Goal: Information Seeking & Learning: Learn about a topic

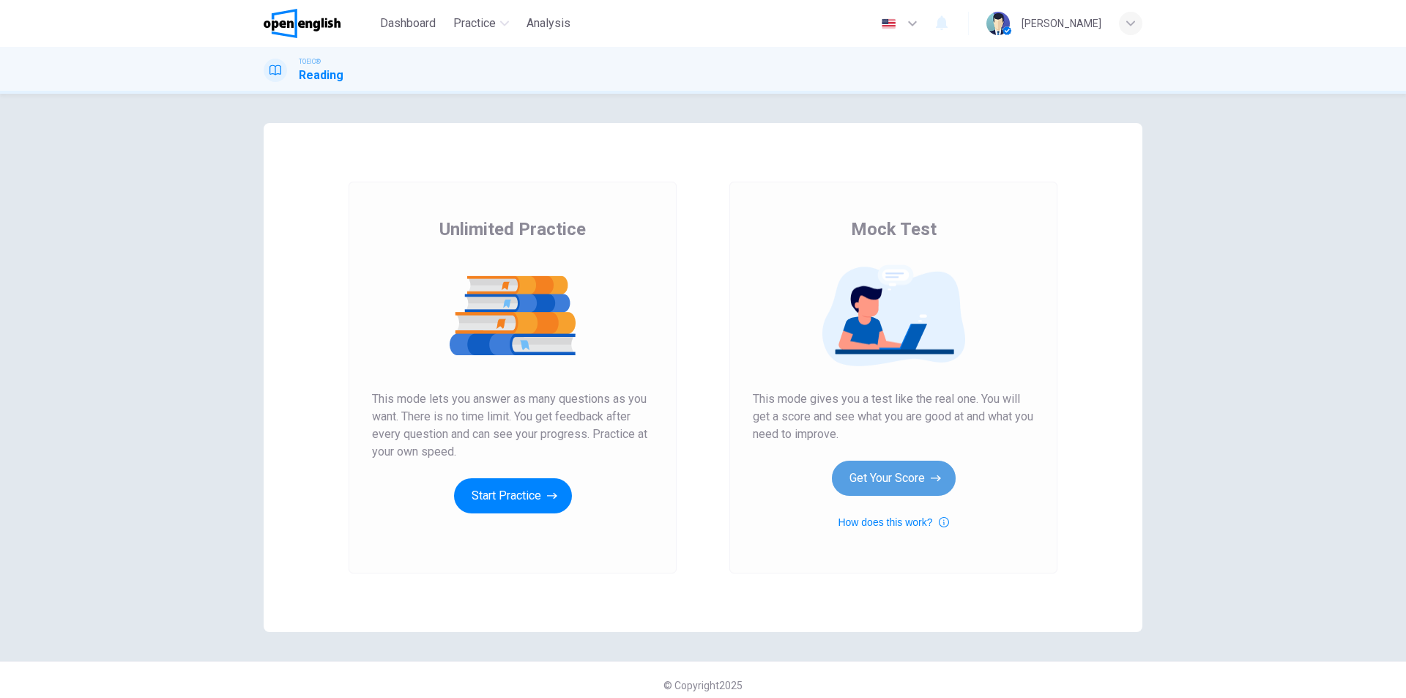
click at [889, 489] on button "Get Your Score" at bounding box center [894, 478] width 124 height 35
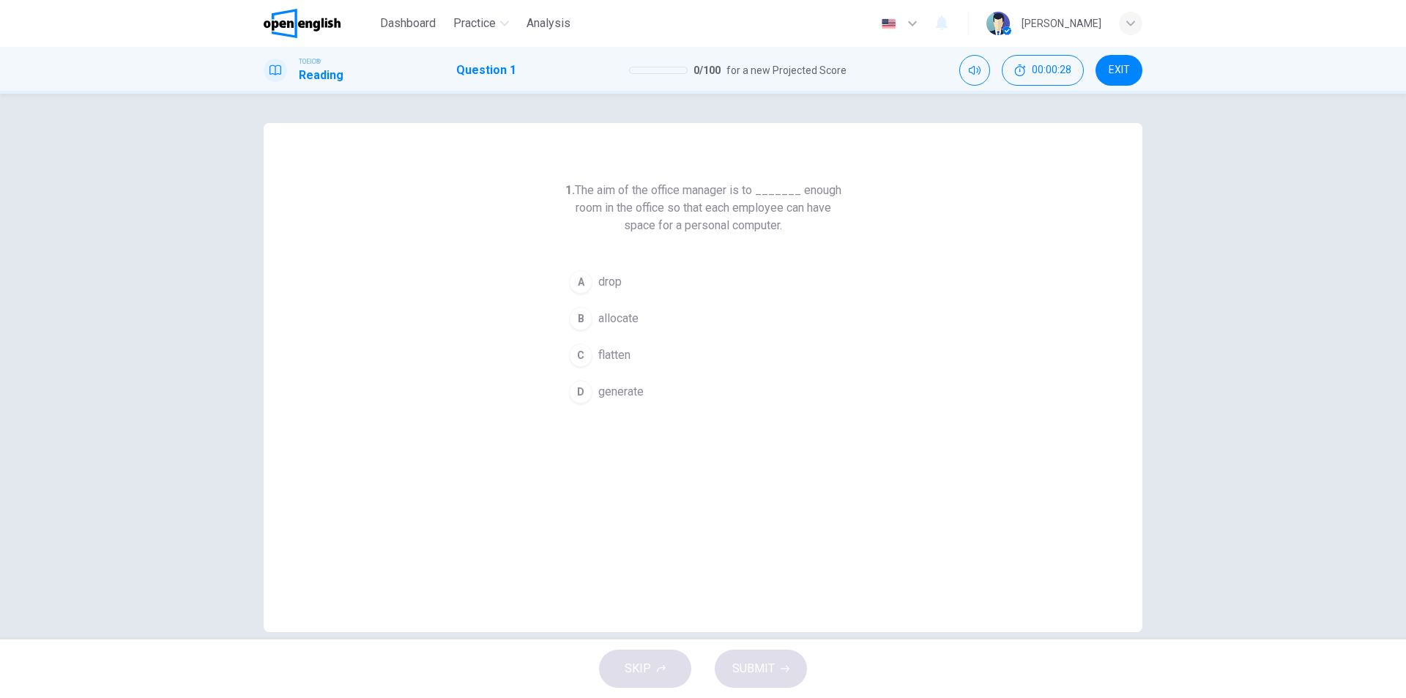
drag, startPoint x: 579, startPoint y: 188, endPoint x: 749, endPoint y: 193, distance: 170.8
click at [749, 193] on h6 "1. The aim of the office manager is to _______ enough room in the office so tha…" at bounding box center [703, 208] width 281 height 53
click at [629, 324] on span "allocate" at bounding box center [618, 319] width 40 height 18
click at [765, 673] on span "SUBMIT" at bounding box center [754, 669] width 42 height 21
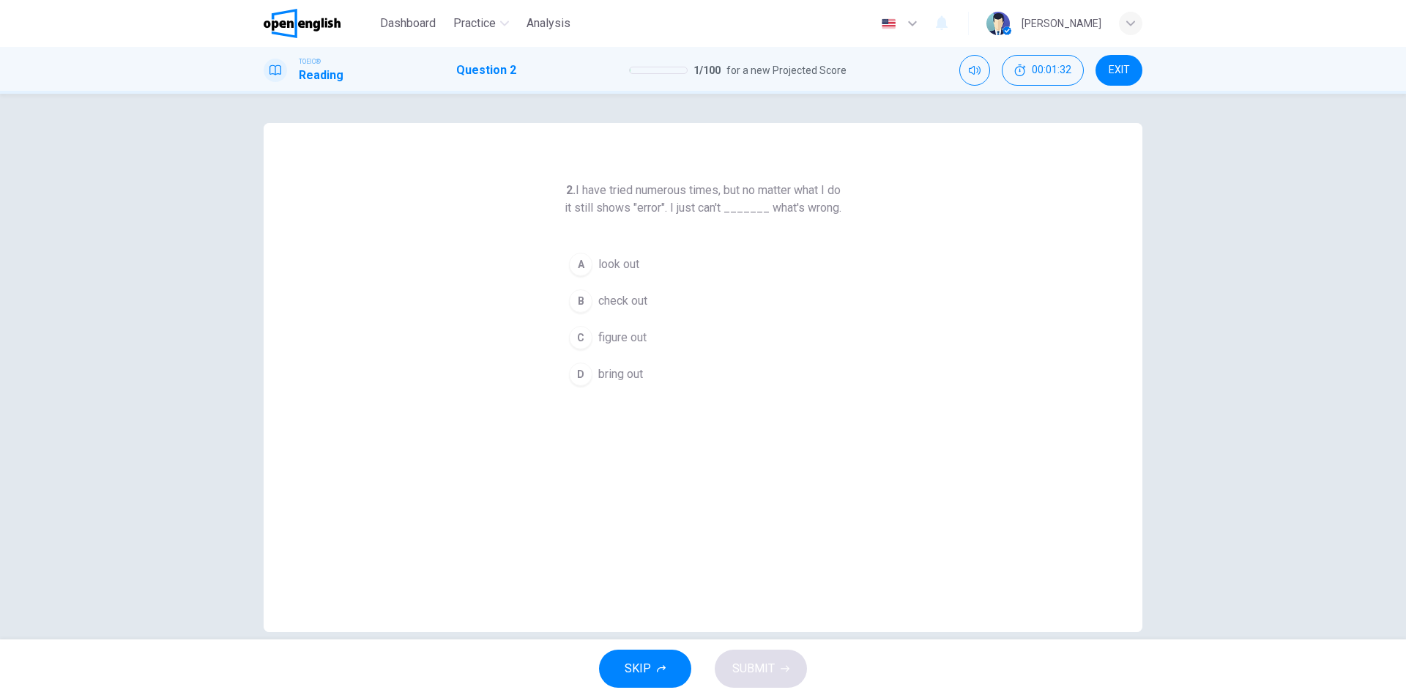
click at [629, 346] on span "figure out" at bounding box center [622, 338] width 48 height 18
click at [772, 658] on button "SUBMIT" at bounding box center [761, 669] width 92 height 38
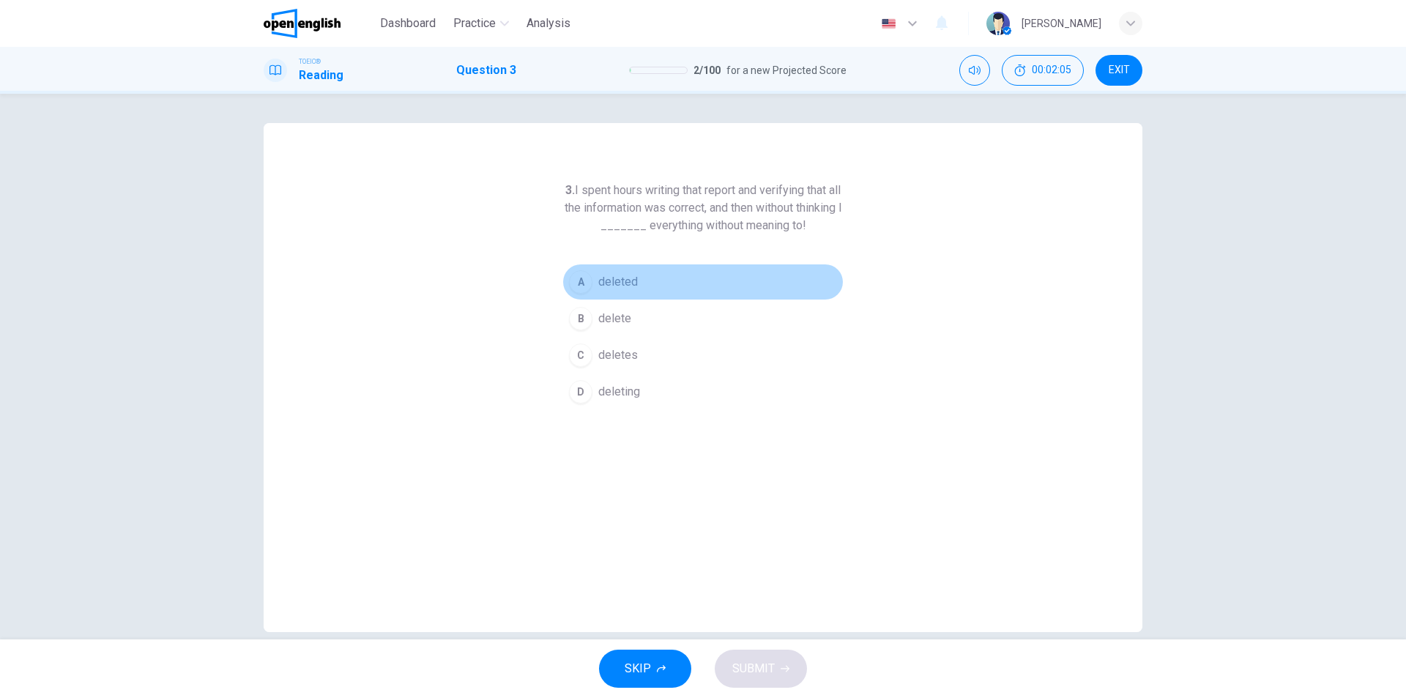
click at [620, 289] on span "deleted" at bounding box center [618, 282] width 40 height 18
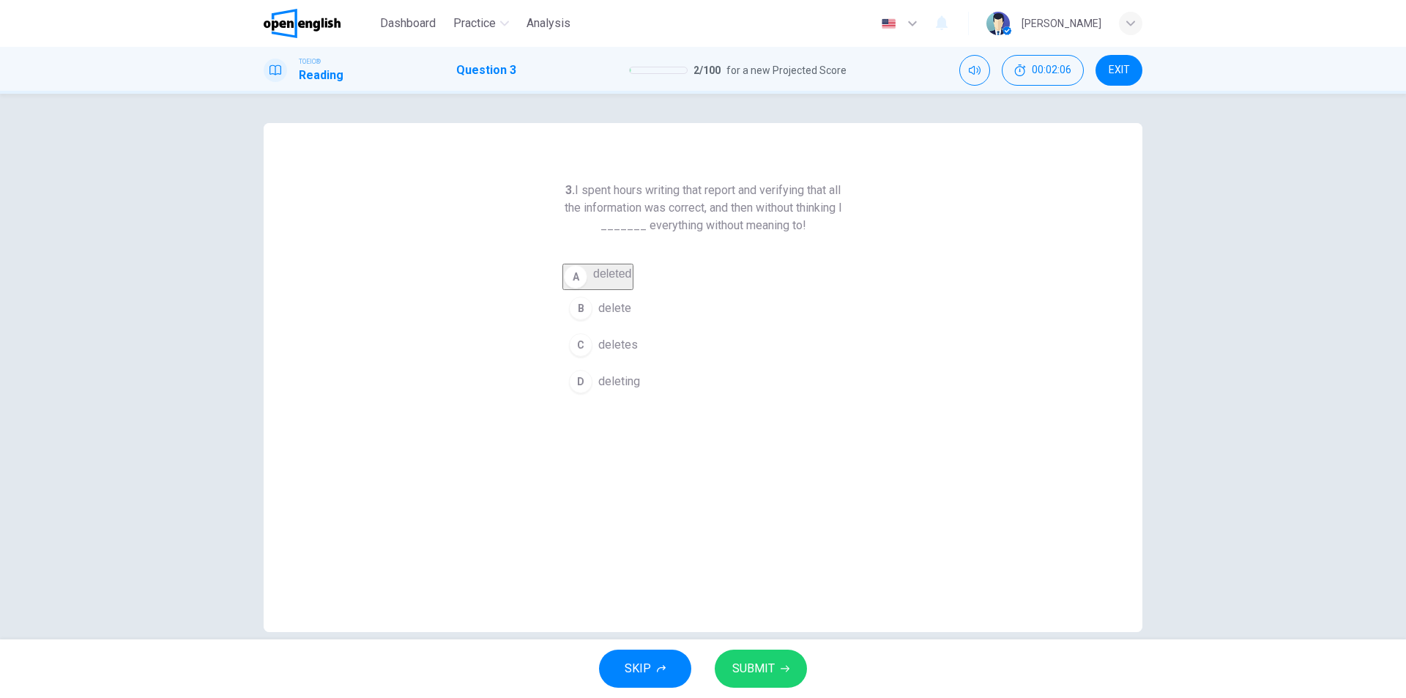
click at [783, 658] on button "SUBMIT" at bounding box center [761, 669] width 92 height 38
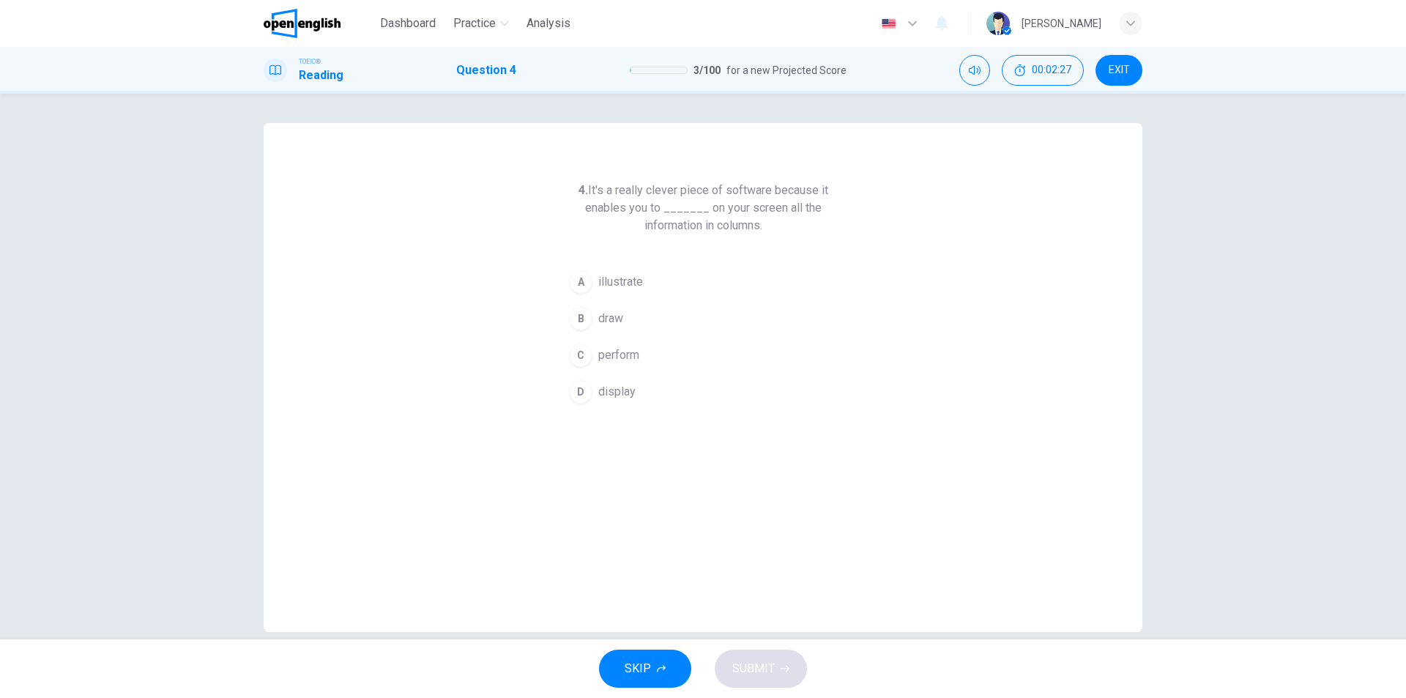
click at [622, 394] on span "display" at bounding box center [616, 392] width 37 height 18
click at [773, 670] on span "SUBMIT" at bounding box center [754, 669] width 42 height 21
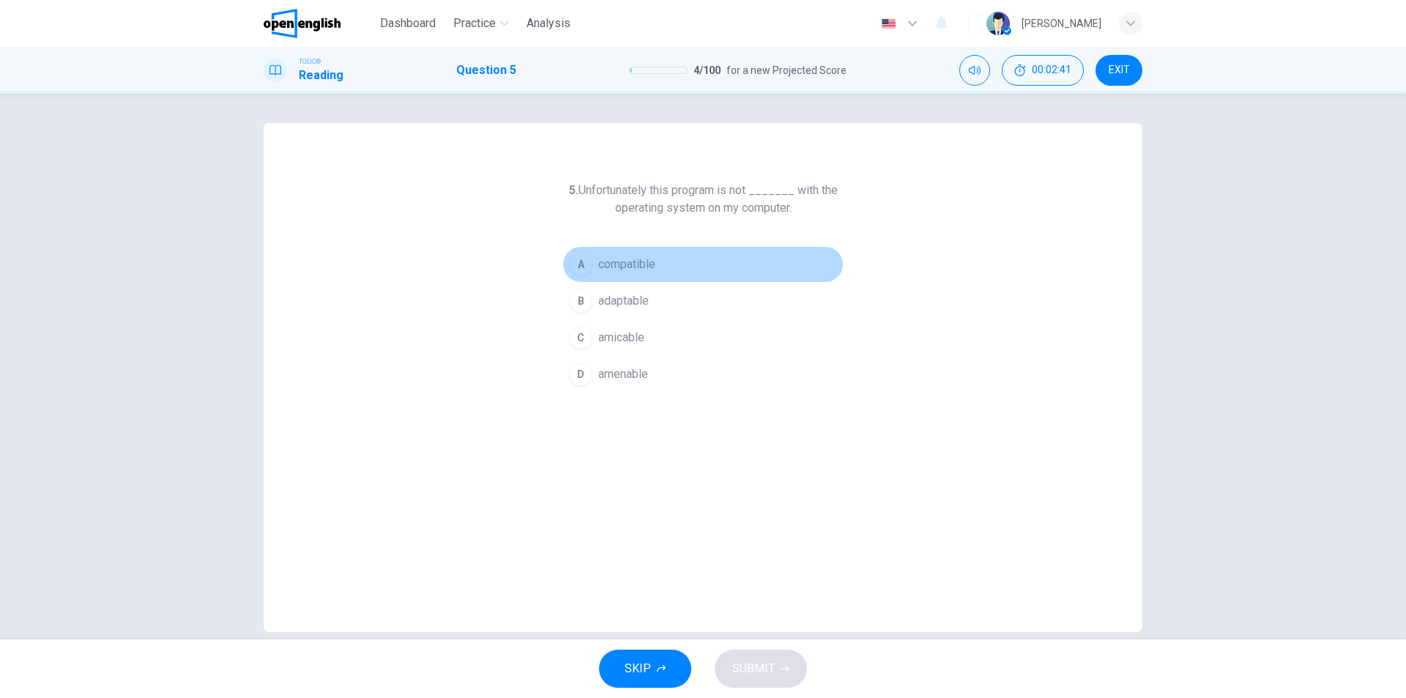
click at [646, 262] on span "compatible" at bounding box center [626, 265] width 57 height 18
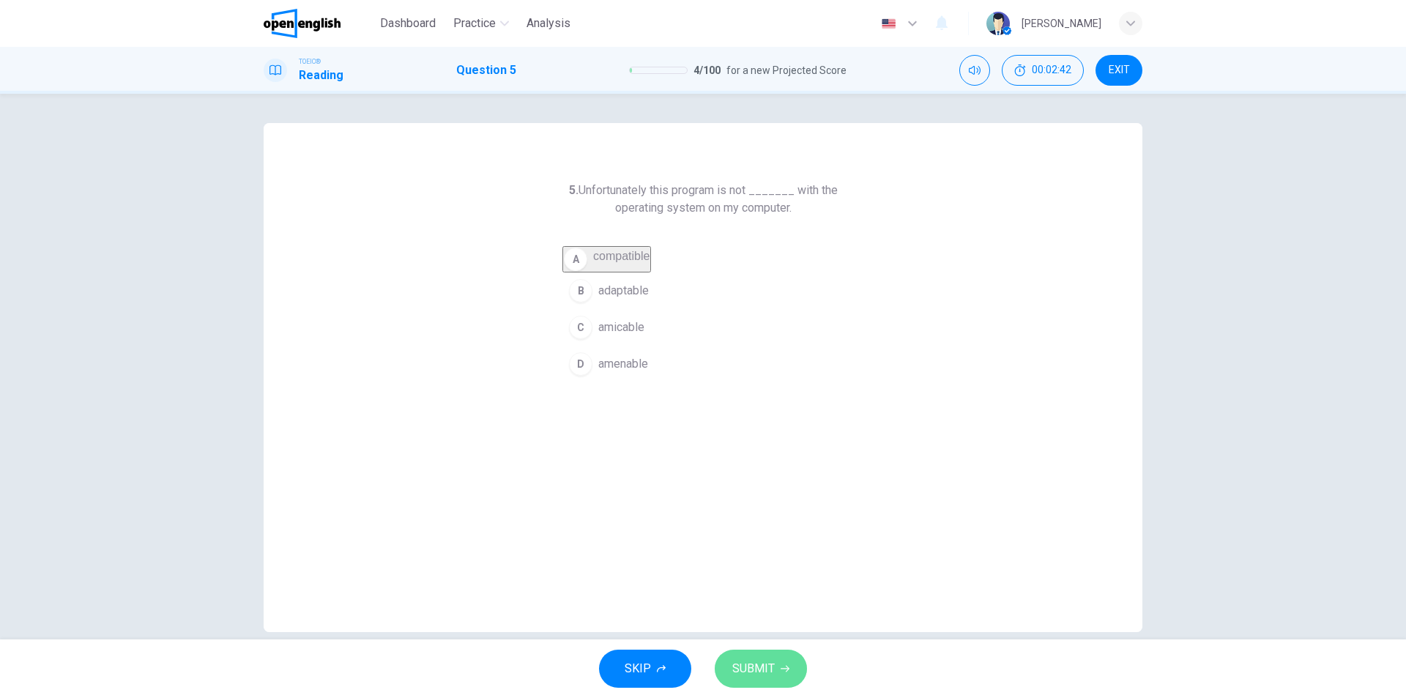
click at [769, 672] on span "SUBMIT" at bounding box center [754, 669] width 42 height 21
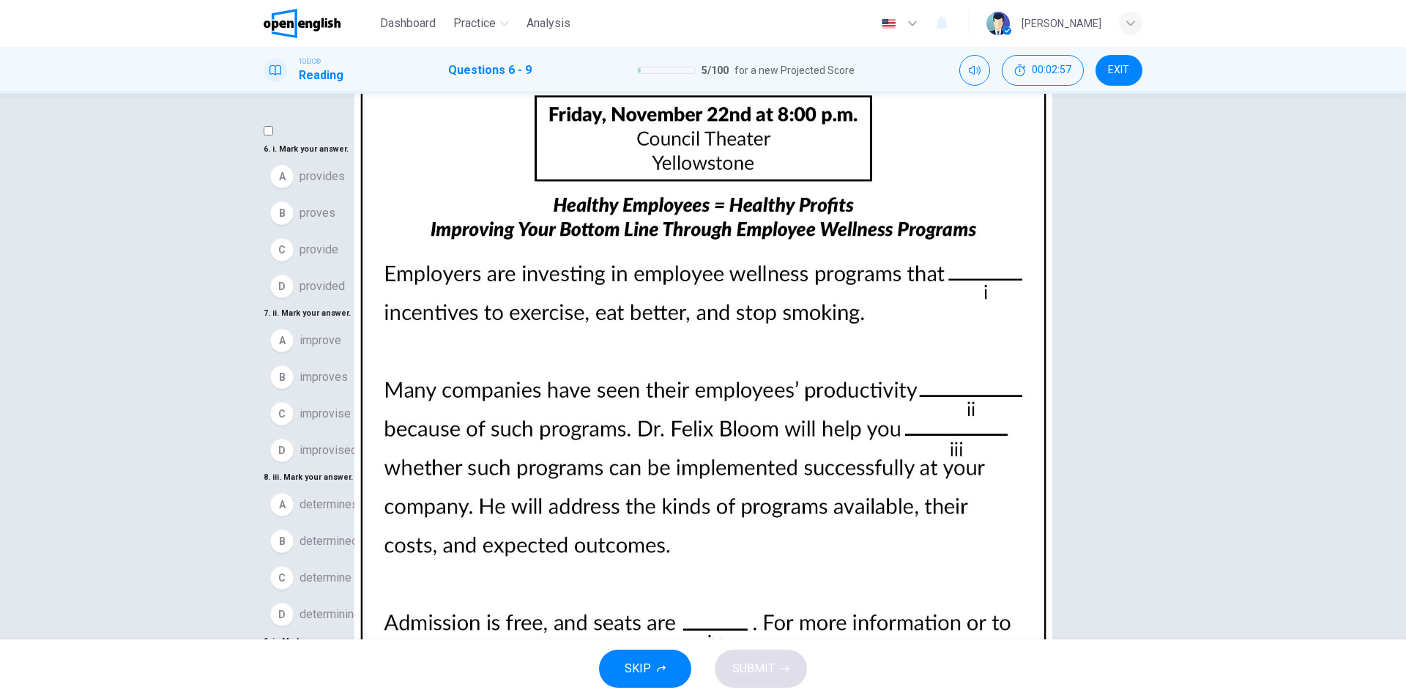
click at [933, 373] on img at bounding box center [703, 349] width 1406 height 698
click at [332, 259] on span "provide" at bounding box center [319, 250] width 39 height 18
click at [341, 339] on span "improve" at bounding box center [321, 331] width 42 height 18
click at [360, 585] on span "determining" at bounding box center [330, 594] width 61 height 18
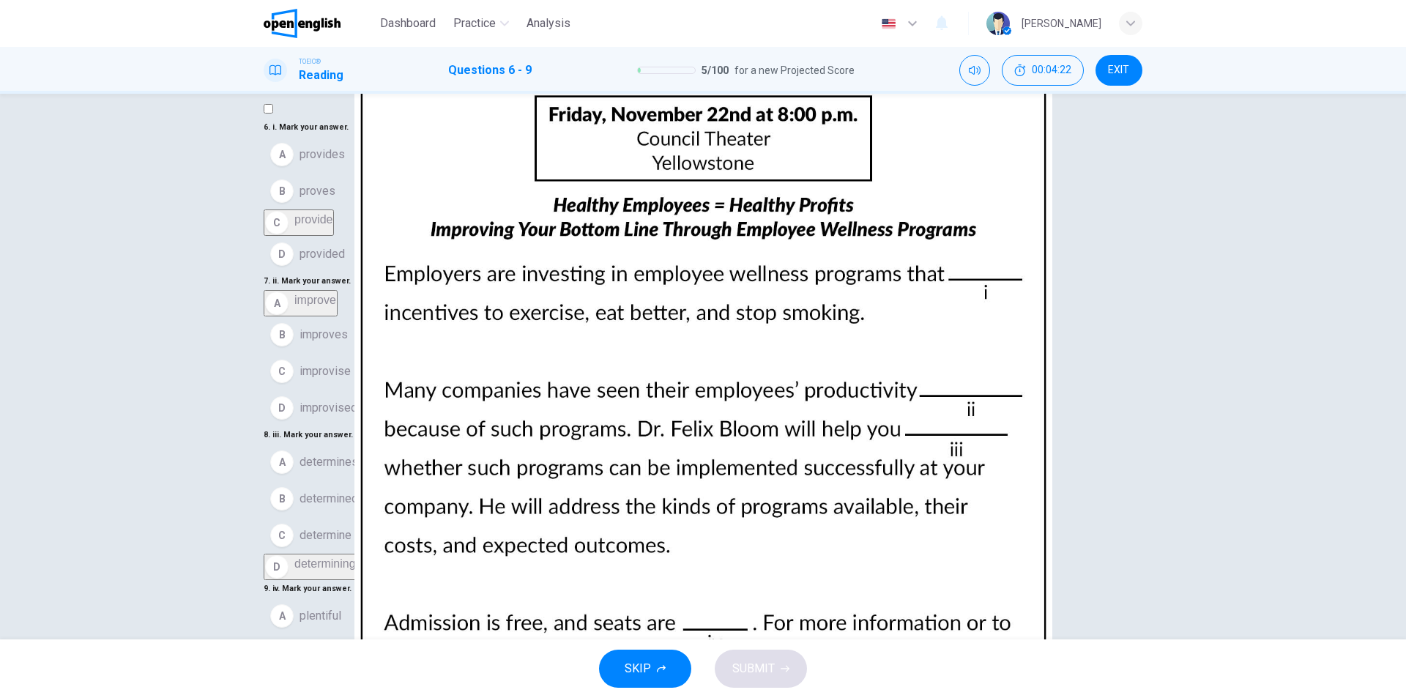
scroll to position [364, 0]
click at [331, 644] on span "plenty" at bounding box center [315, 653] width 31 height 18
click at [770, 667] on span "SUBMIT" at bounding box center [754, 669] width 42 height 21
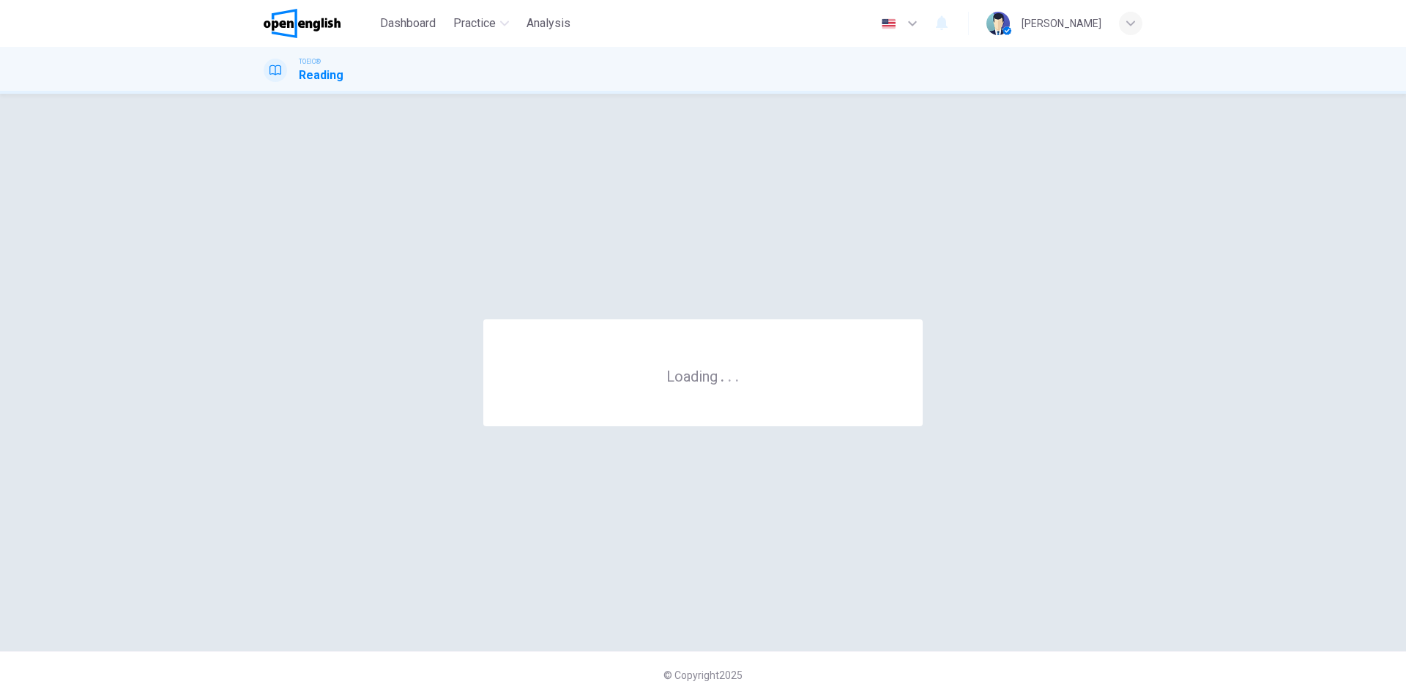
scroll to position [0, 0]
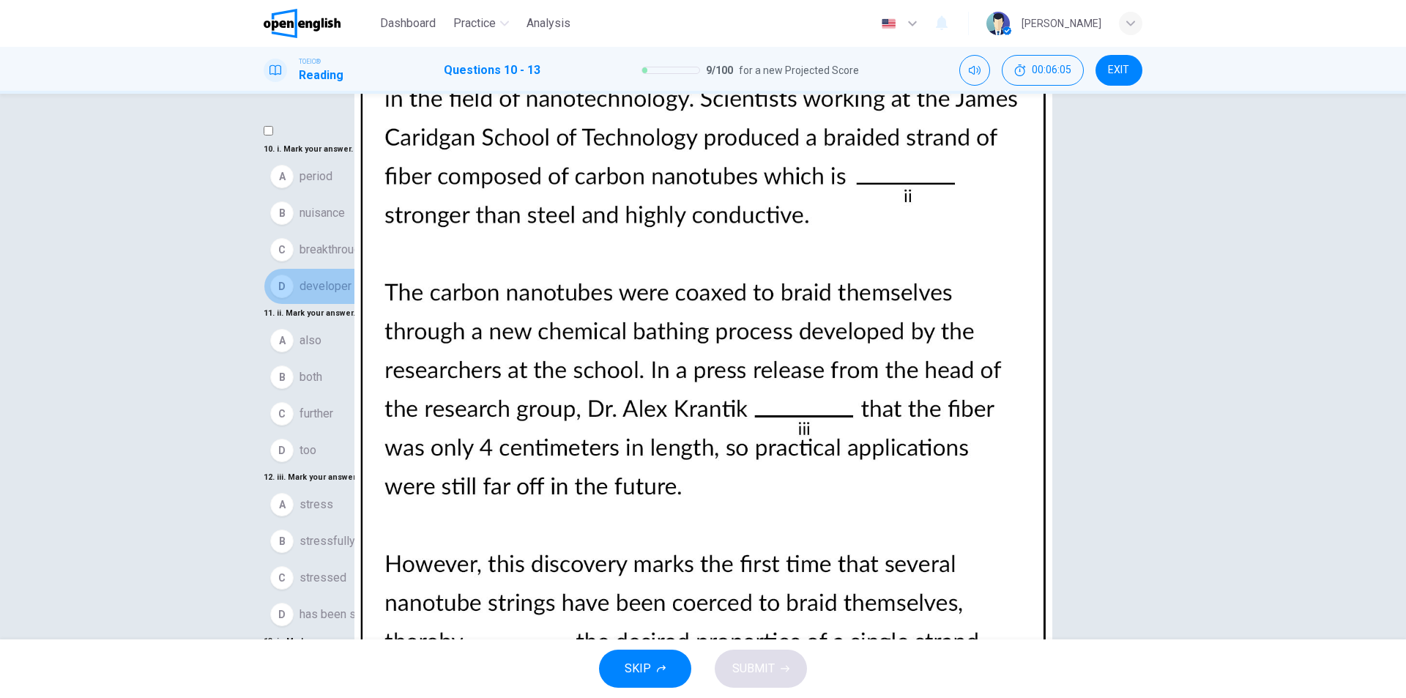
click at [348, 295] on span "developer" at bounding box center [326, 287] width 52 height 18
click at [366, 259] on span "breakthrough" at bounding box center [333, 250] width 67 height 18
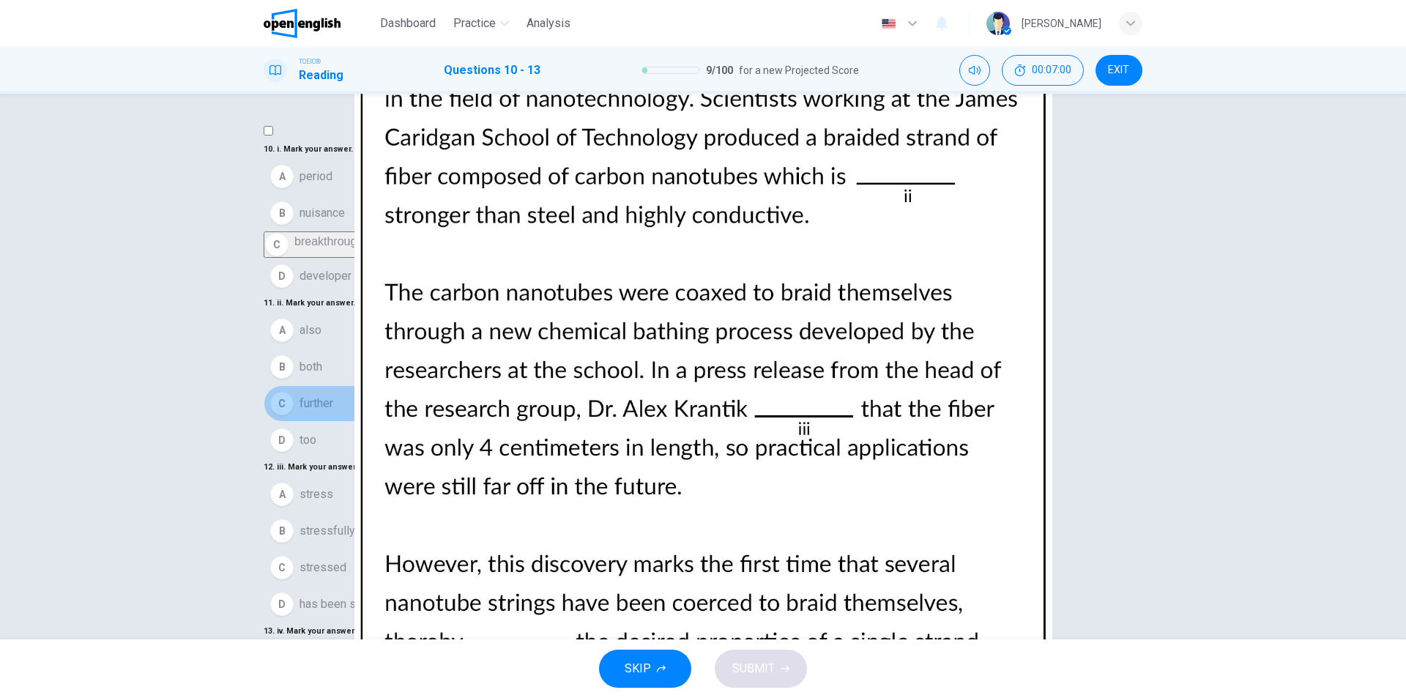
click at [333, 412] on span "further" at bounding box center [317, 404] width 34 height 18
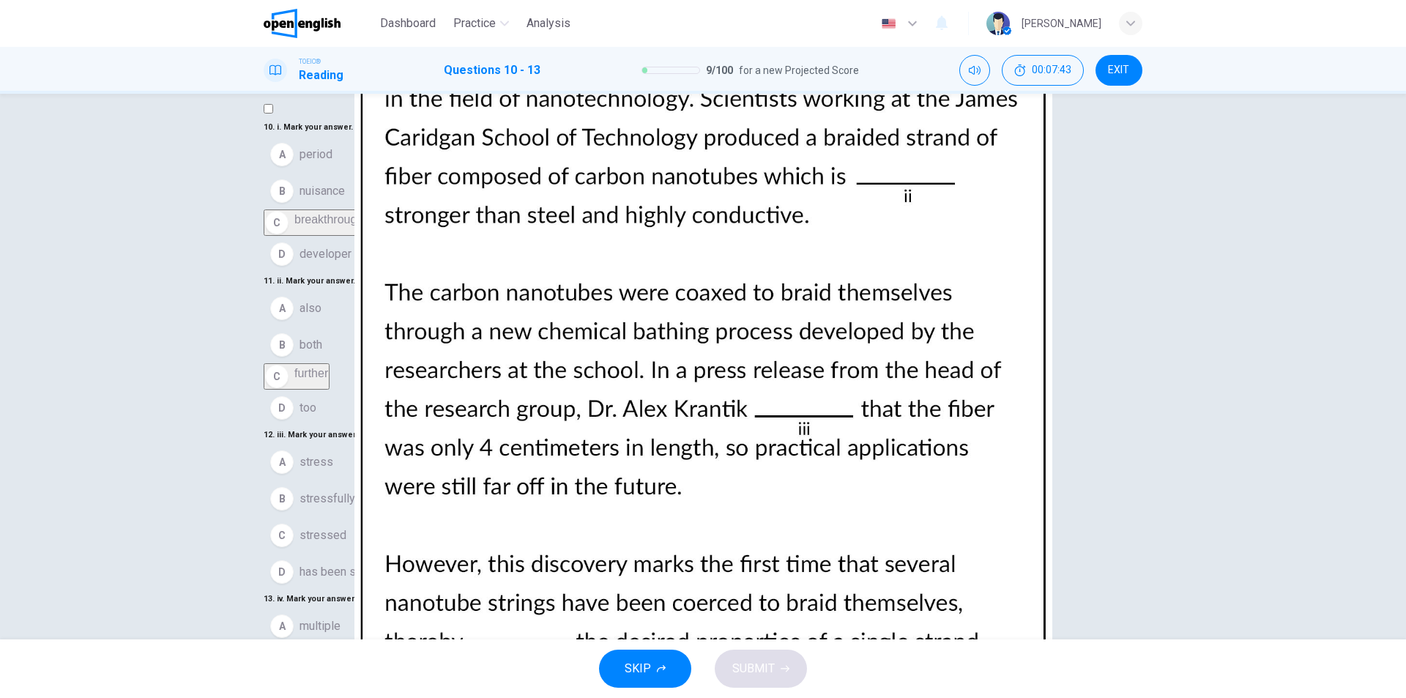
scroll to position [220, 0]
click at [366, 517] on button "C stressed" at bounding box center [703, 535] width 879 height 37
drag, startPoint x: 379, startPoint y: 563, endPoint x: 405, endPoint y: 562, distance: 25.7
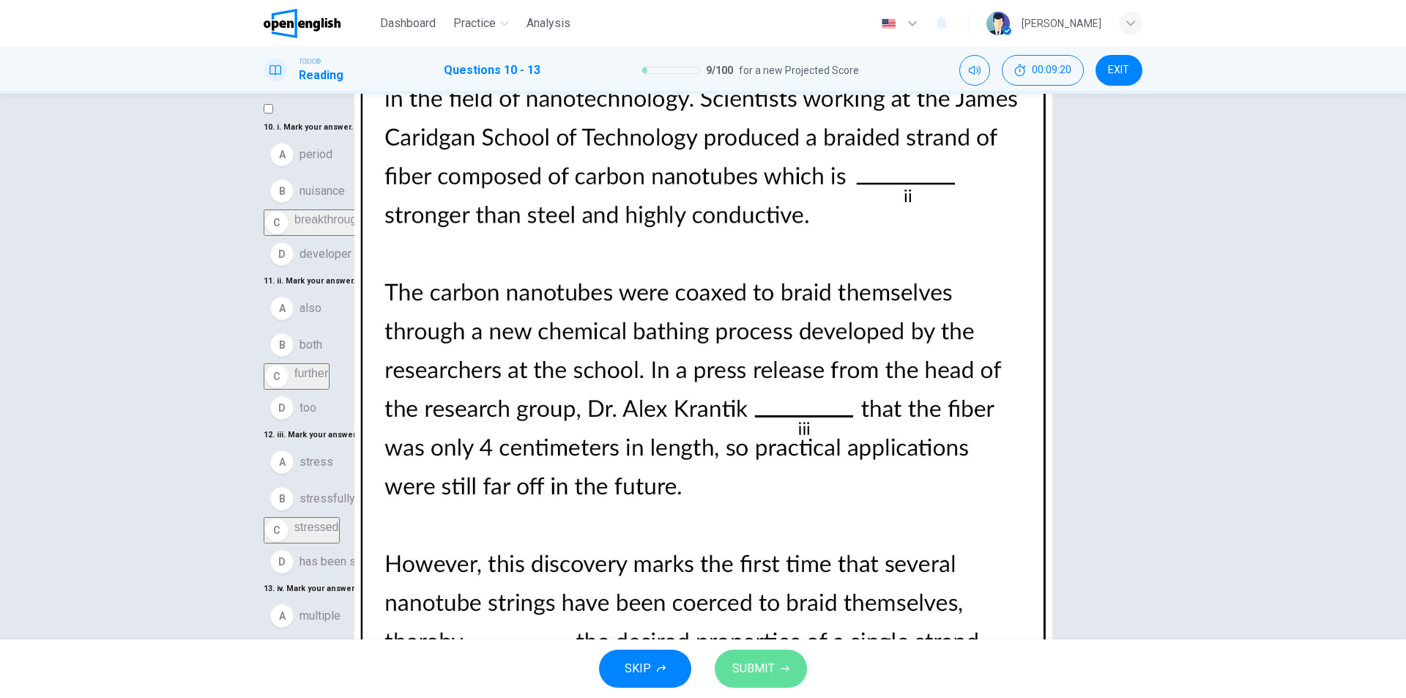
click at [766, 677] on span "SUBMIT" at bounding box center [754, 669] width 42 height 21
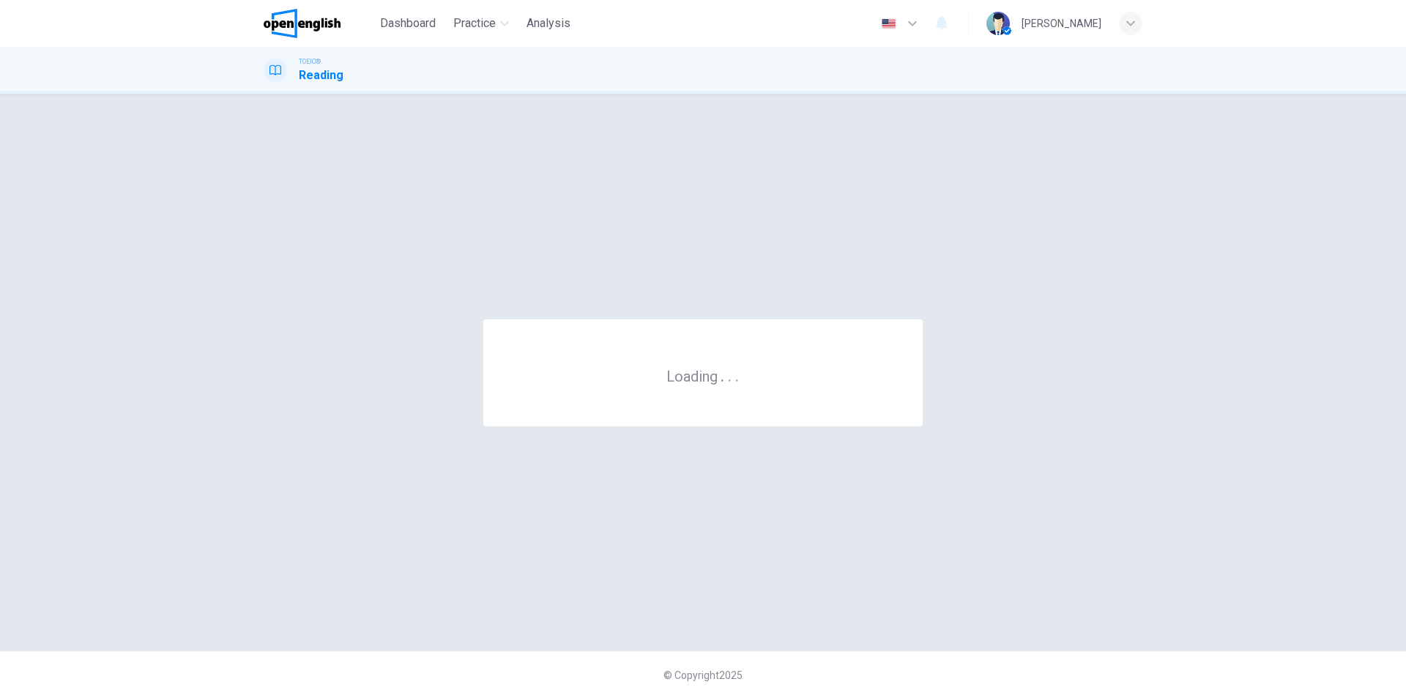
scroll to position [0, 0]
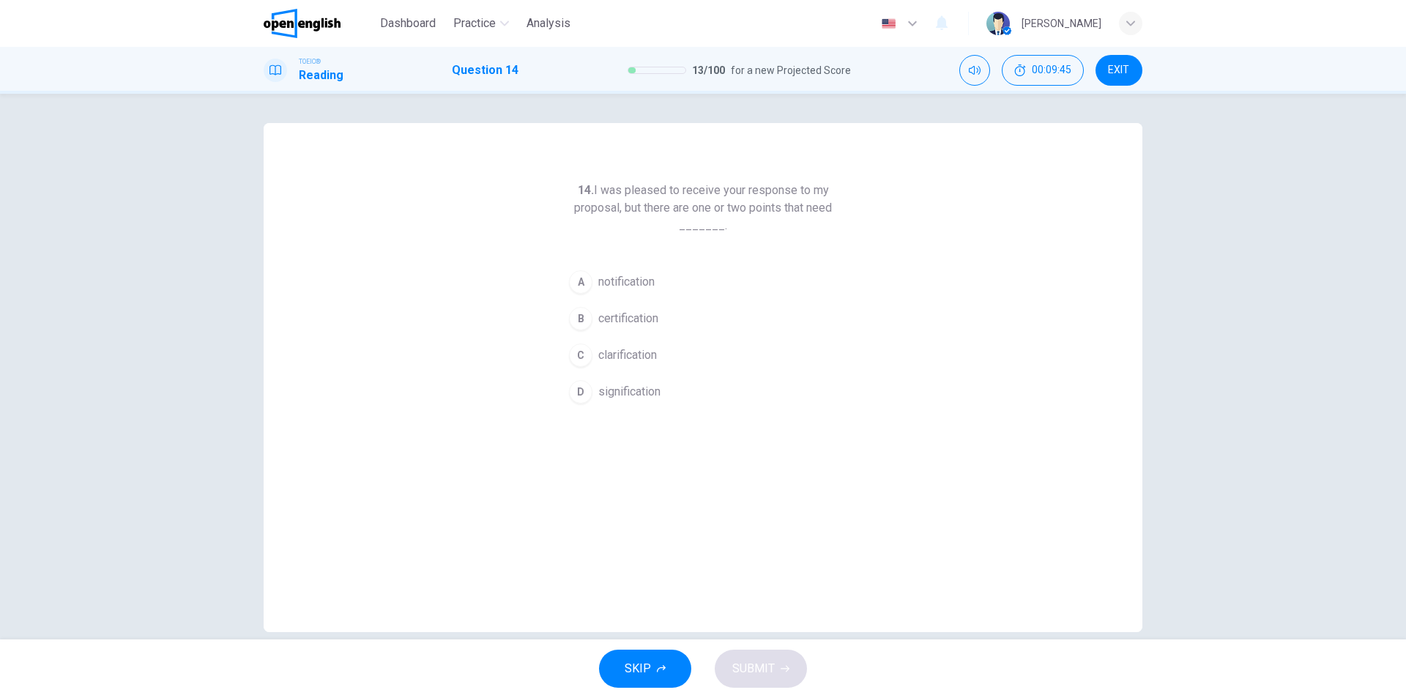
click at [631, 356] on span "clarification" at bounding box center [627, 355] width 59 height 18
click at [763, 666] on span "SUBMIT" at bounding box center [754, 669] width 42 height 21
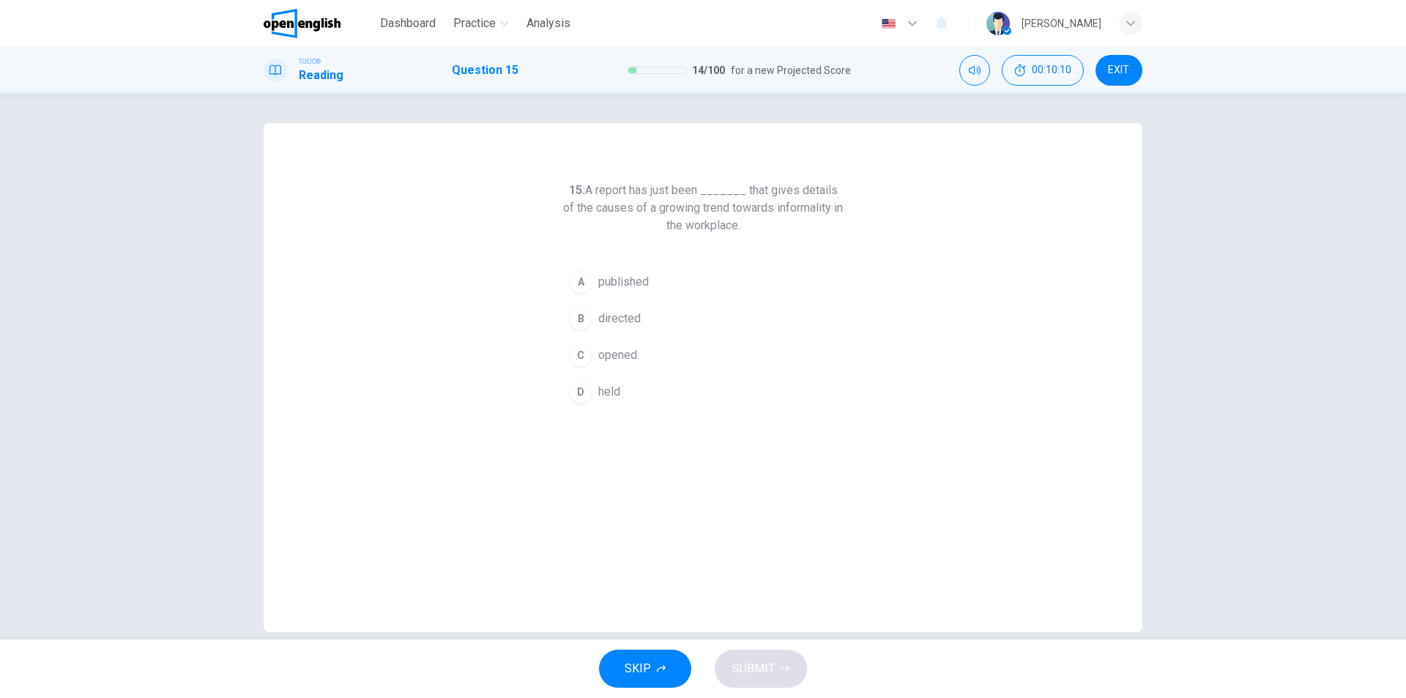
click at [613, 276] on span "published" at bounding box center [623, 282] width 51 height 18
click at [746, 674] on span "SUBMIT" at bounding box center [754, 669] width 42 height 21
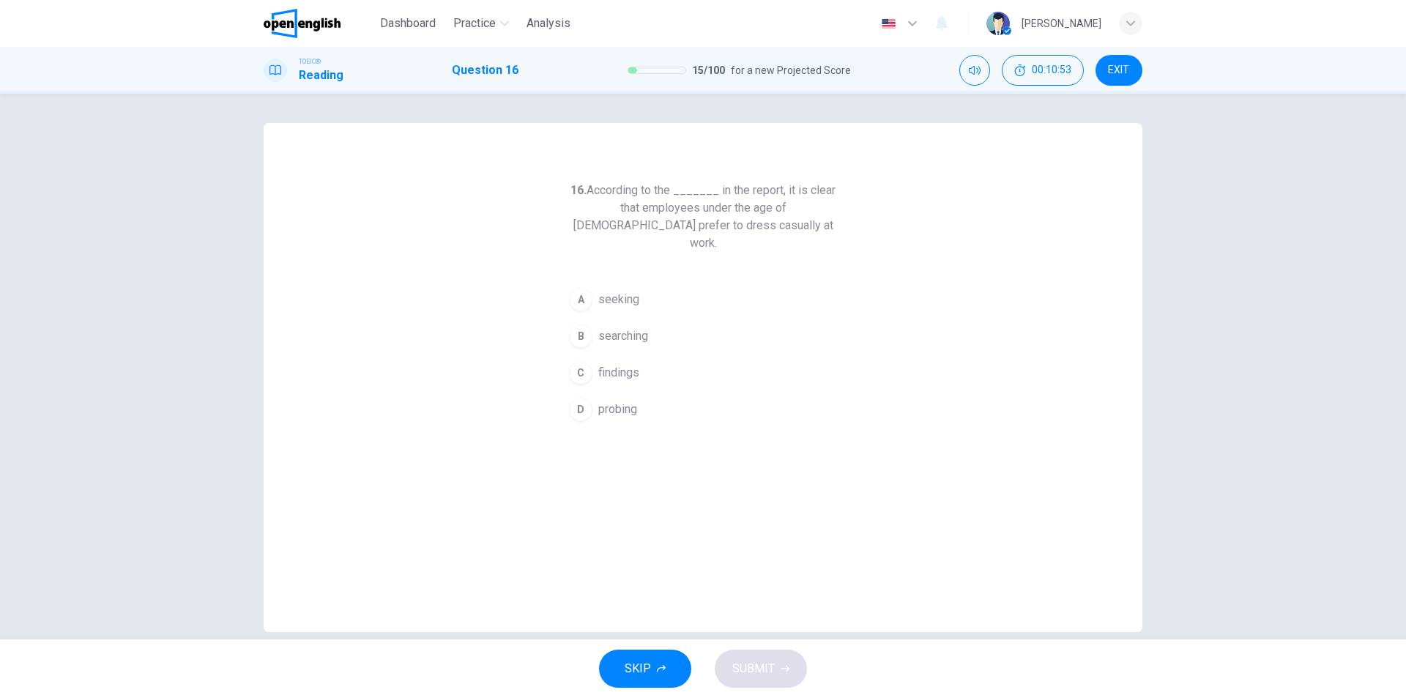
click at [637, 327] on span "searching" at bounding box center [623, 336] width 50 height 18
click at [757, 662] on span "SUBMIT" at bounding box center [754, 669] width 42 height 21
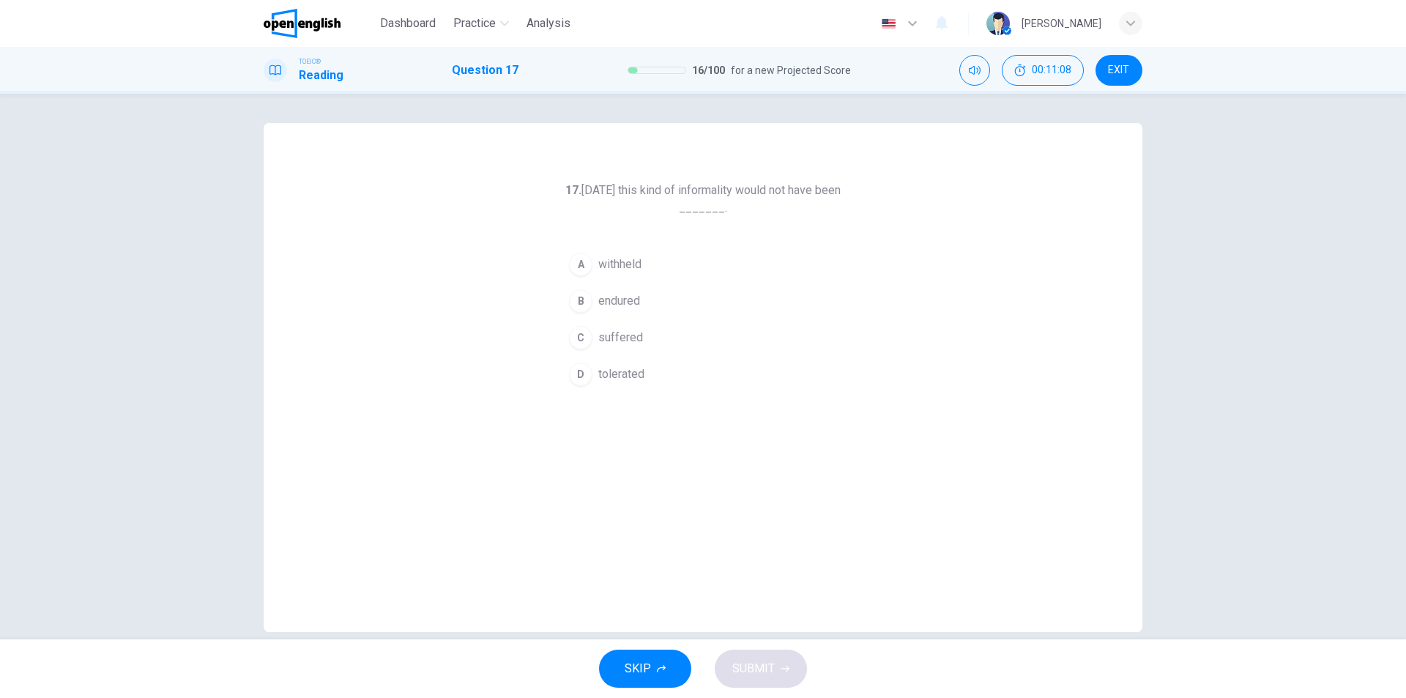
click at [604, 380] on span "tolerated" at bounding box center [621, 375] width 46 height 18
click at [764, 672] on span "SUBMIT" at bounding box center [754, 669] width 42 height 21
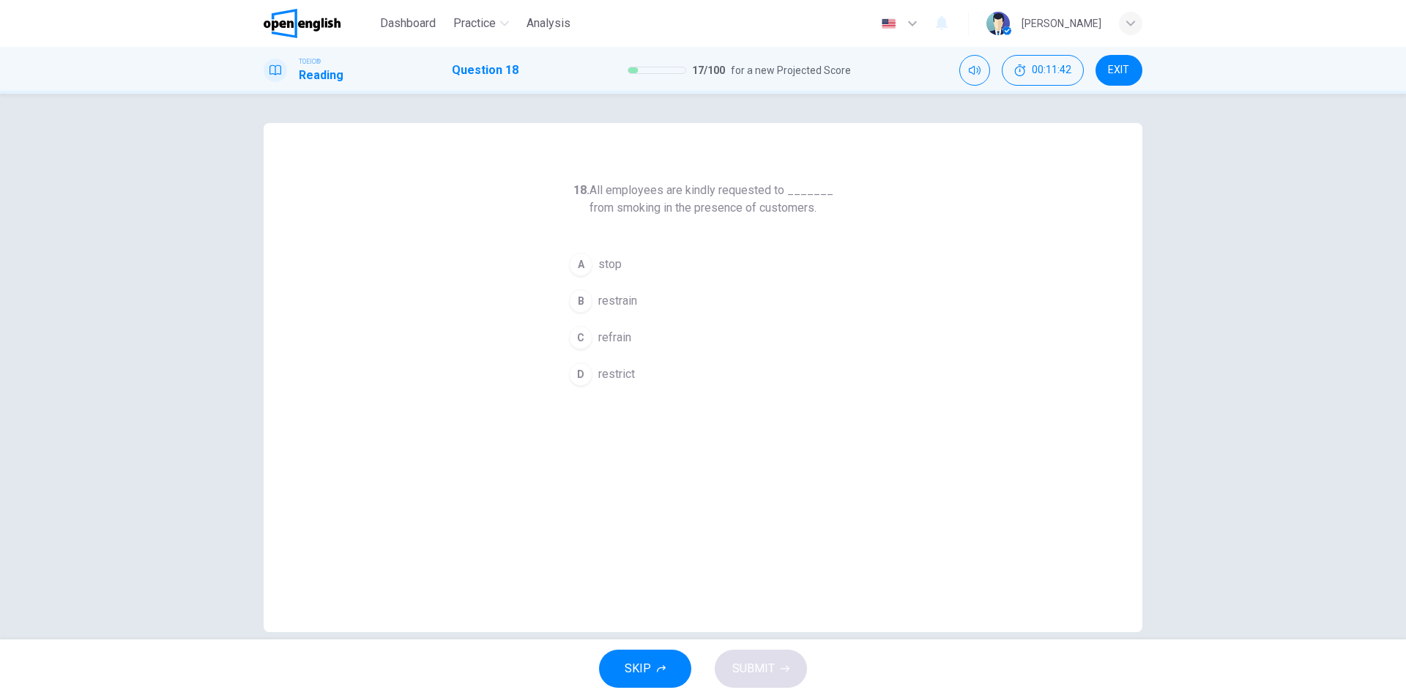
click at [619, 367] on span "restrict" at bounding box center [616, 375] width 37 height 18
click at [761, 670] on span "SUBMIT" at bounding box center [754, 669] width 42 height 21
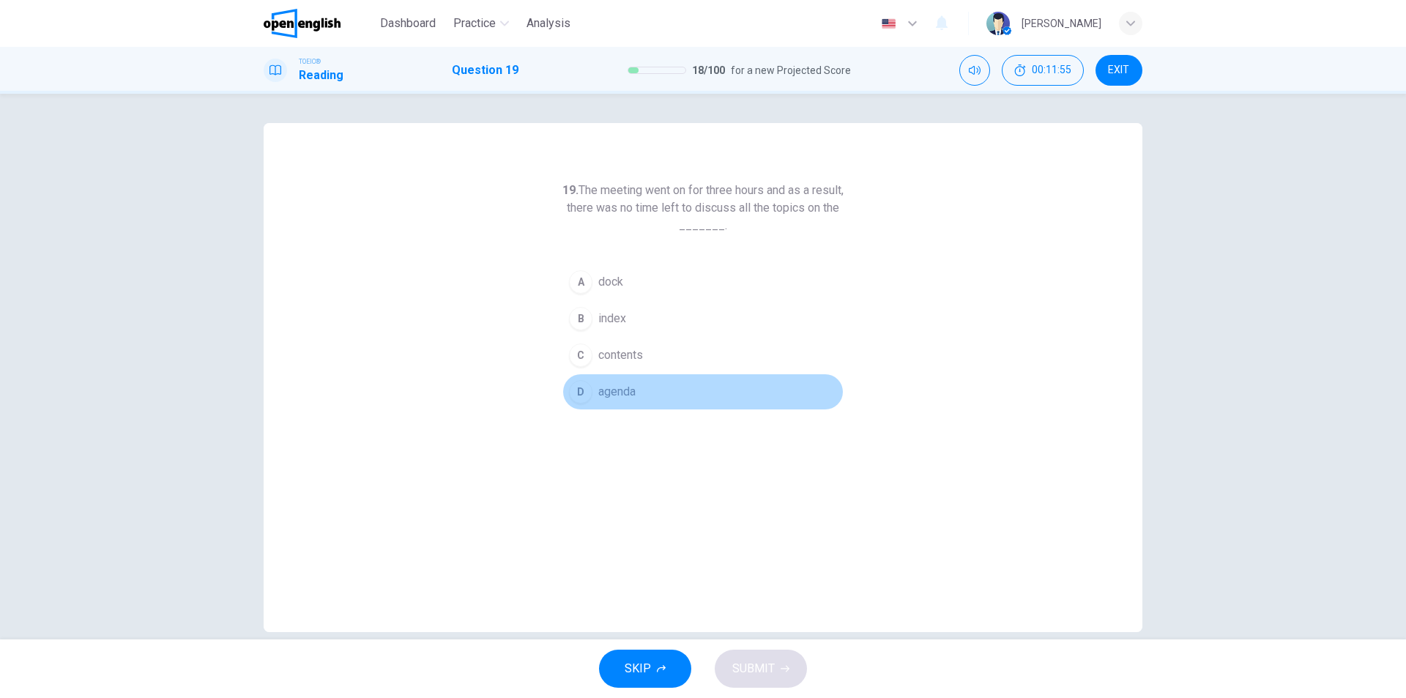
click at [609, 384] on span "agenda" at bounding box center [616, 392] width 37 height 18
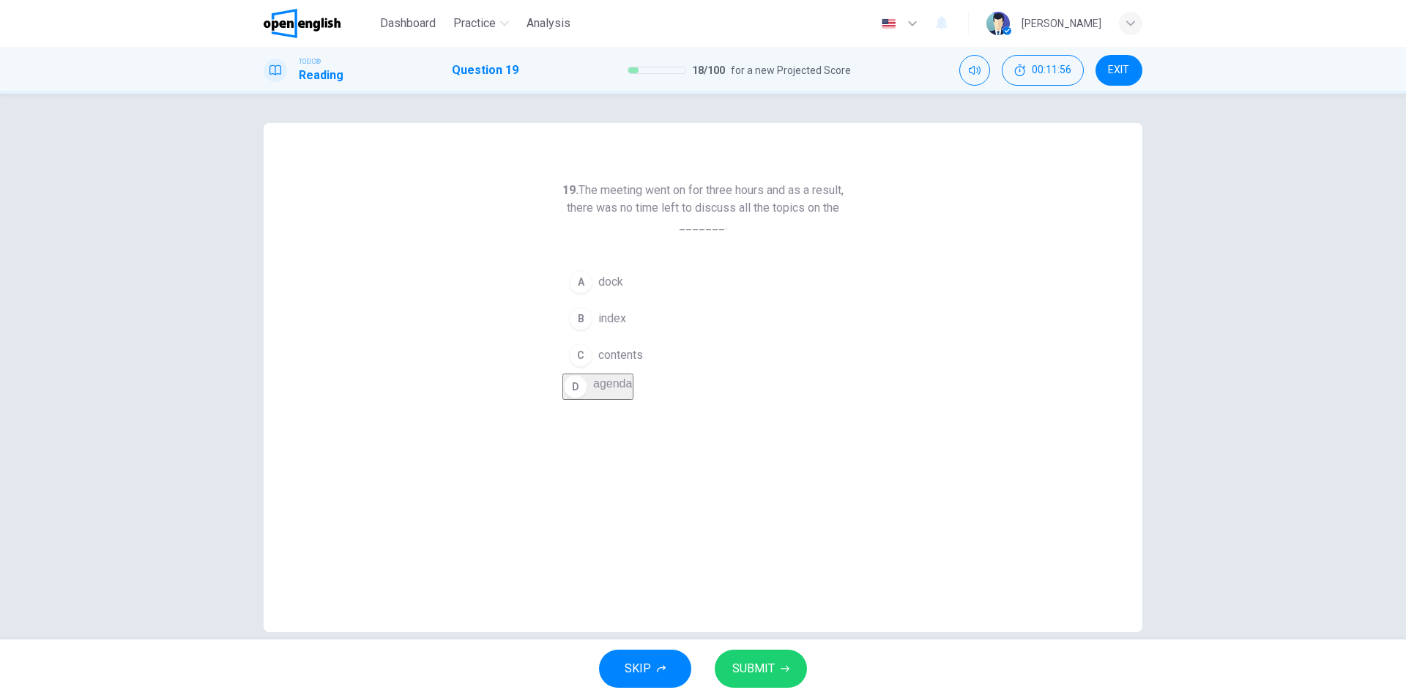
click at [770, 672] on span "SUBMIT" at bounding box center [754, 669] width 42 height 21
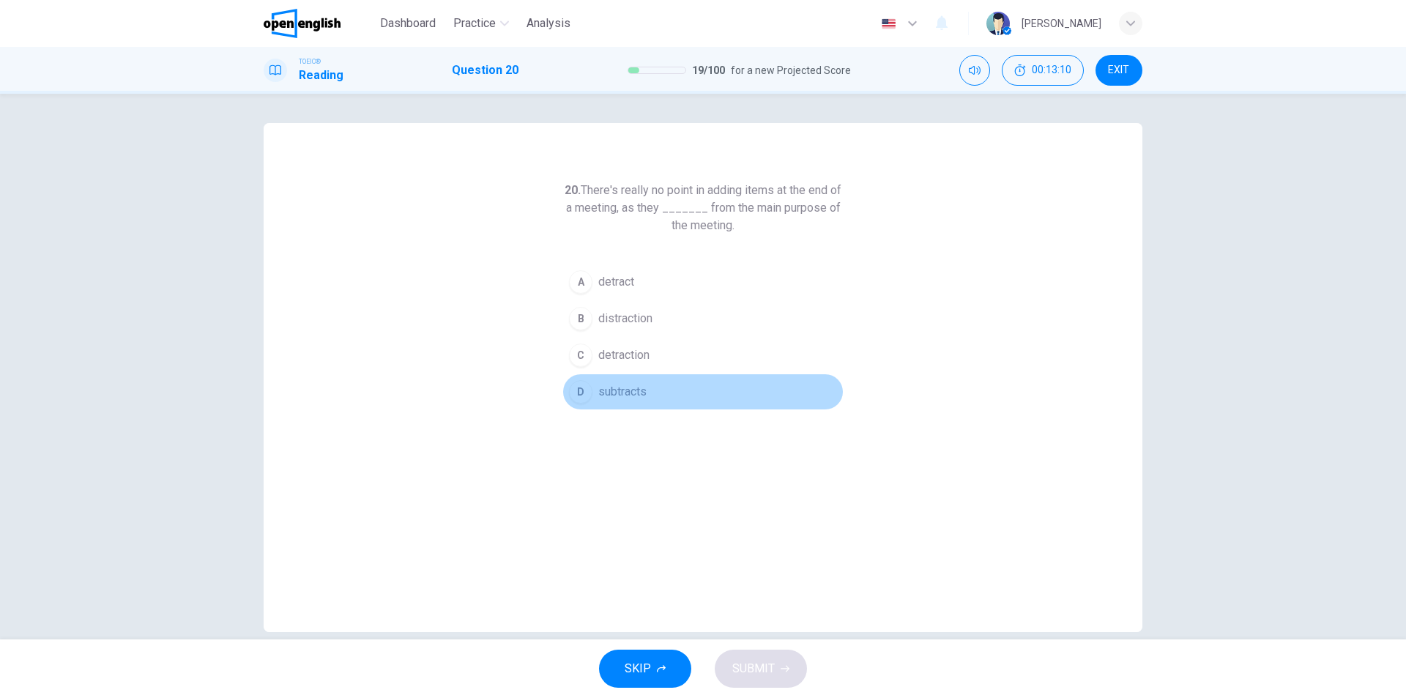
drag, startPoint x: 636, startPoint y: 398, endPoint x: 686, endPoint y: 448, distance: 70.4
click at [636, 397] on span "subtracts" at bounding box center [622, 392] width 48 height 18
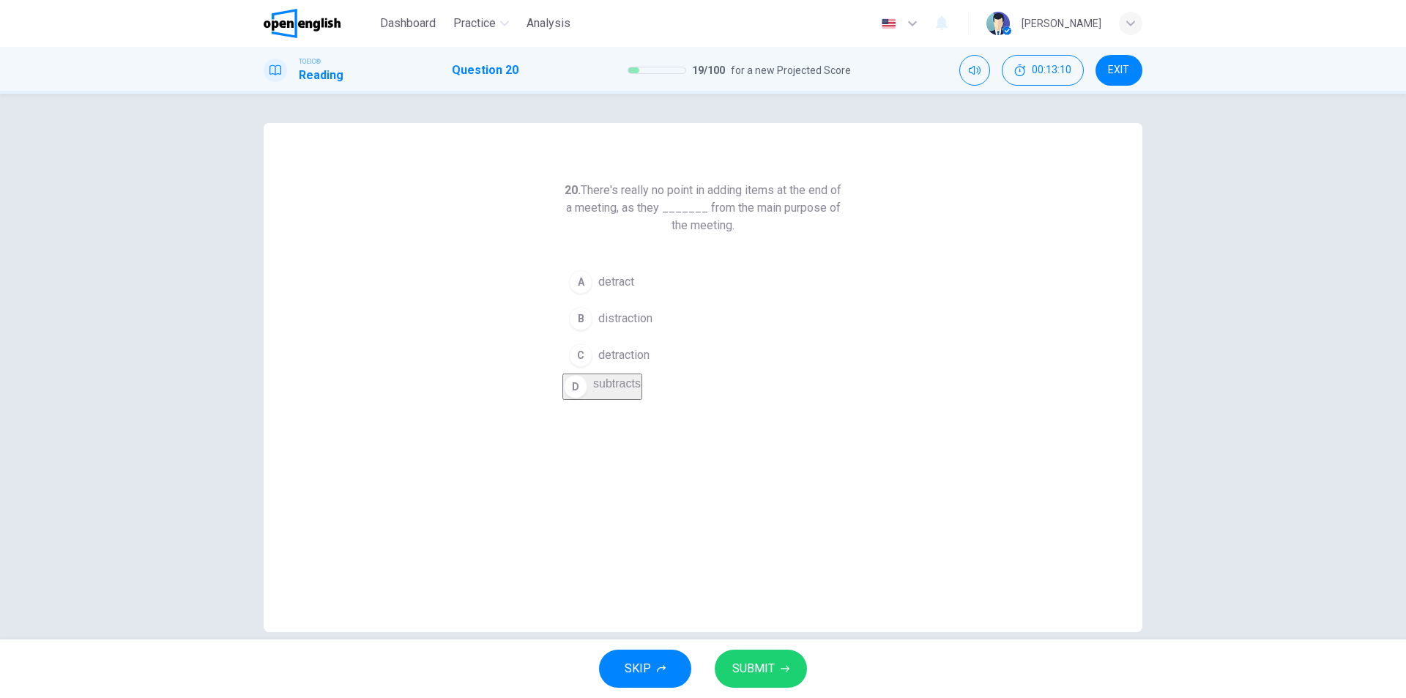
click at [739, 664] on span "SUBMIT" at bounding box center [754, 669] width 42 height 21
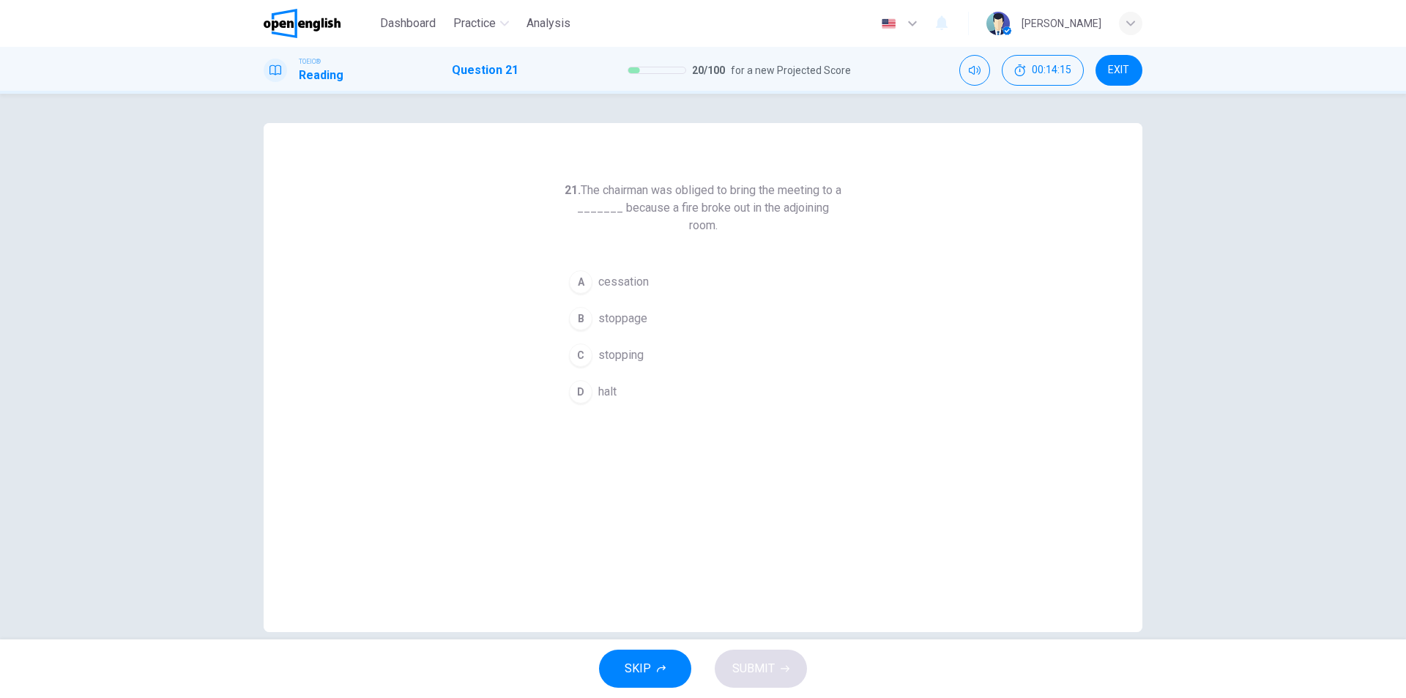
click at [611, 389] on span "halt" at bounding box center [607, 392] width 18 height 18
click at [766, 673] on span "SUBMIT" at bounding box center [754, 669] width 42 height 21
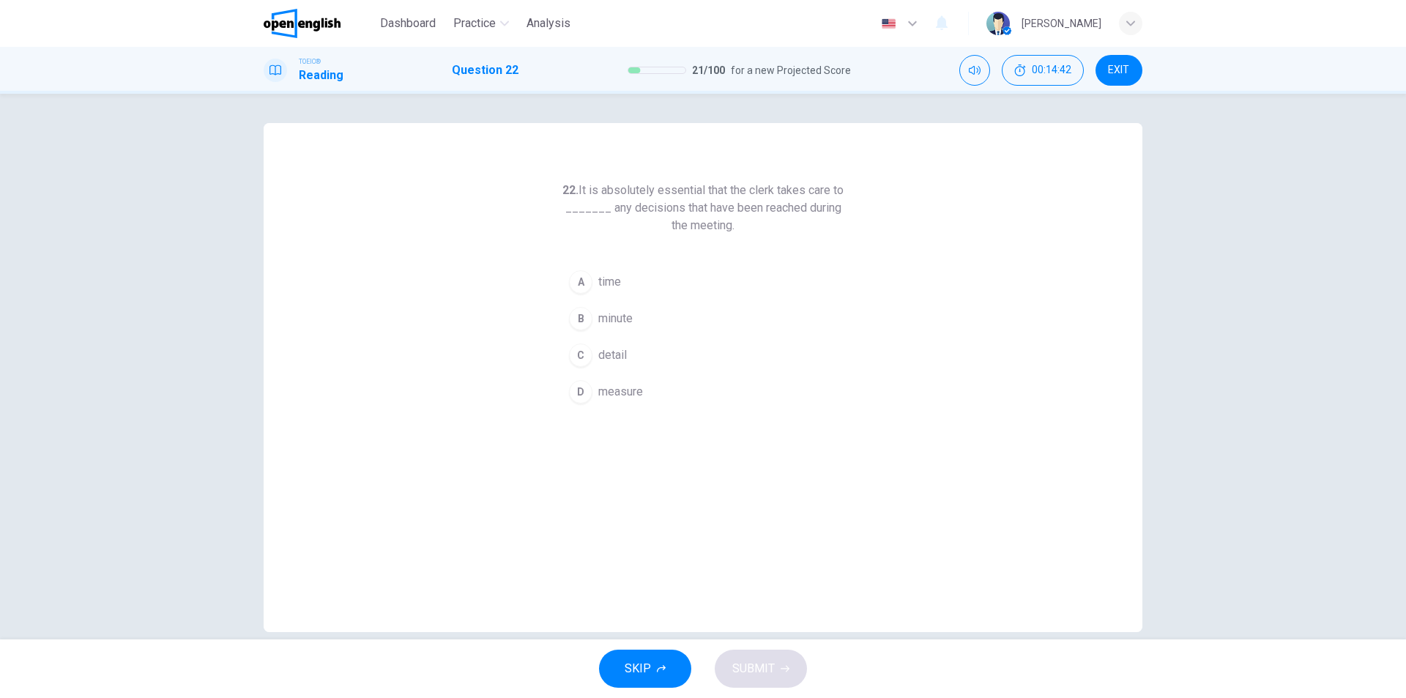
click at [612, 356] on span "detail" at bounding box center [612, 355] width 29 height 18
click at [777, 675] on button "SUBMIT" at bounding box center [761, 669] width 92 height 38
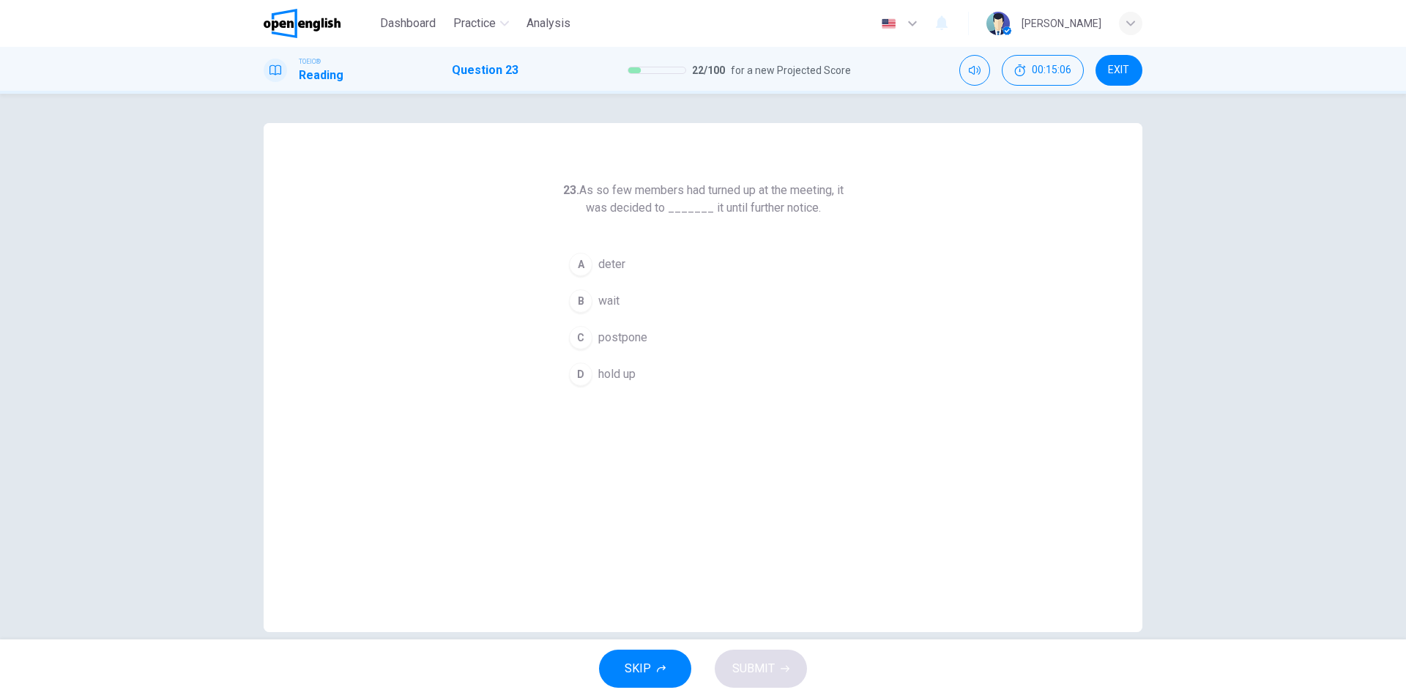
click at [615, 340] on span "postpone" at bounding box center [622, 338] width 49 height 18
click at [764, 662] on span "SUBMIT" at bounding box center [754, 669] width 42 height 21
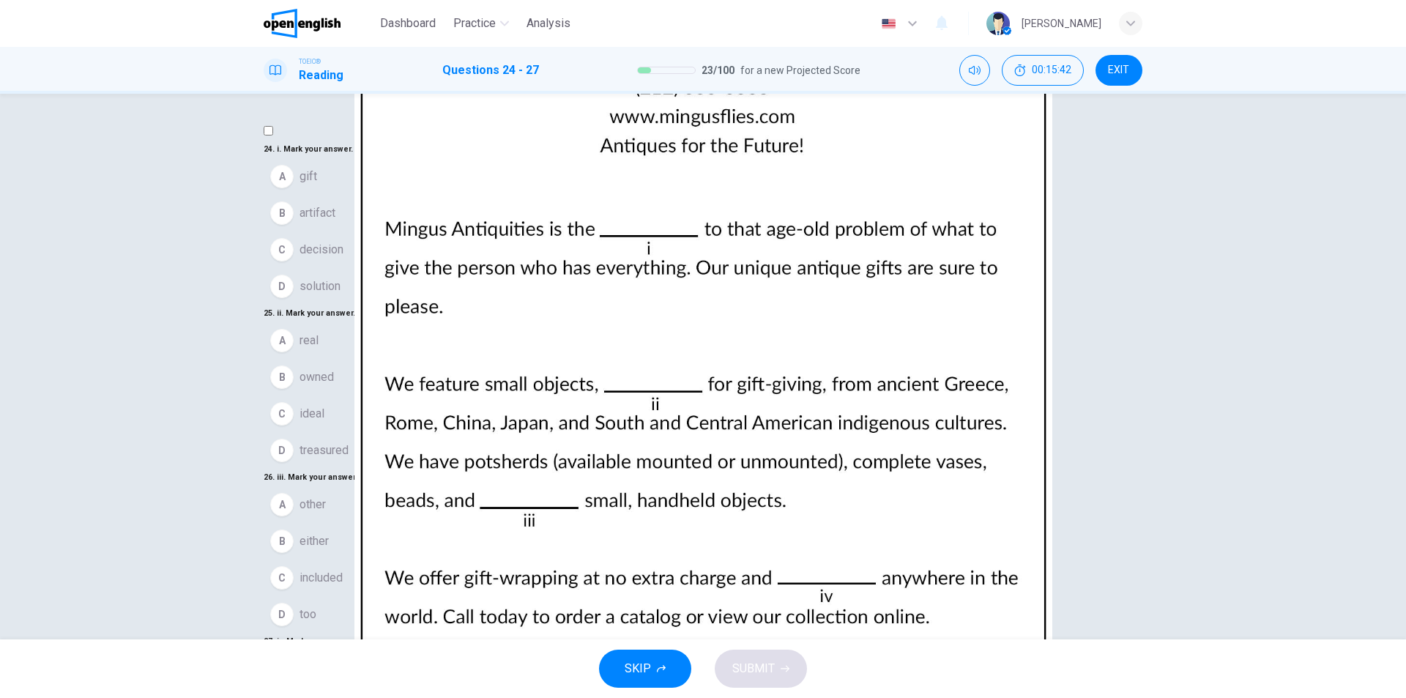
click at [341, 295] on span "solution" at bounding box center [320, 287] width 41 height 18
click at [346, 422] on button "C ideal" at bounding box center [703, 403] width 879 height 37
click at [369, 539] on button "C included" at bounding box center [703, 557] width 879 height 37
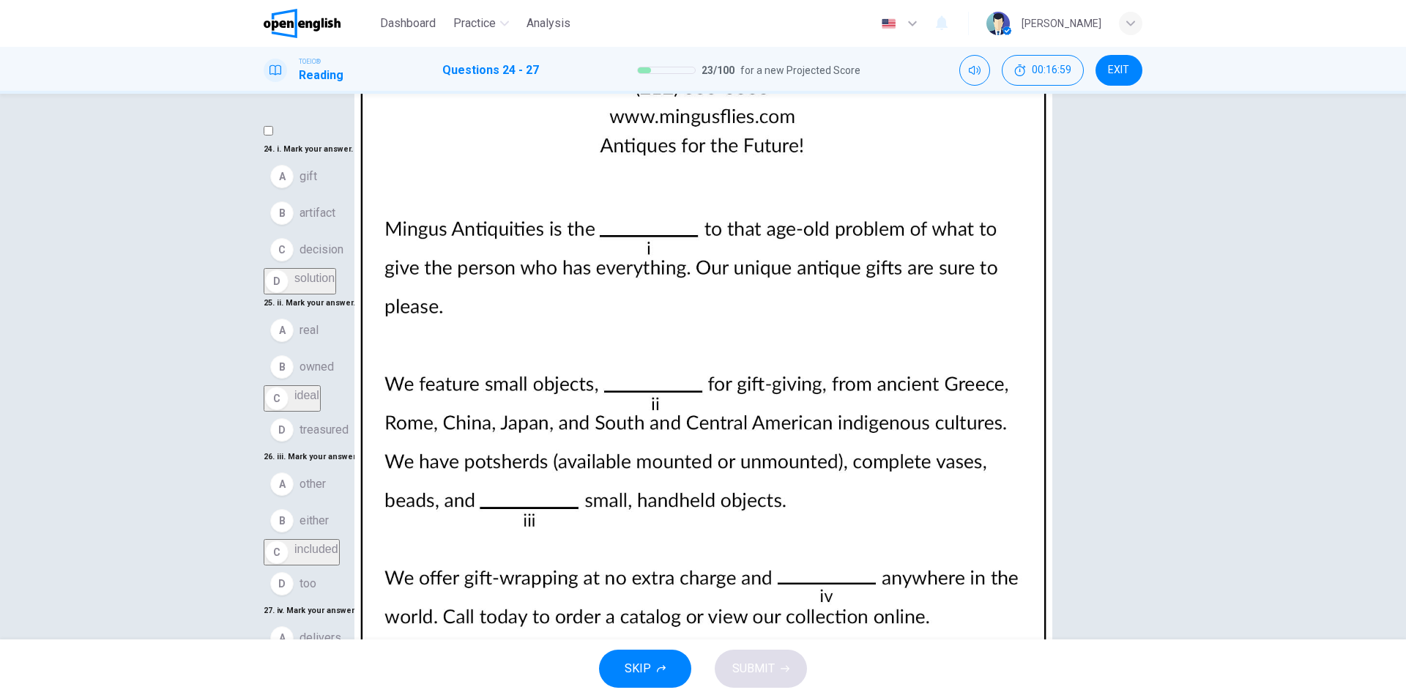
click at [341, 666] on span "delivery" at bounding box center [320, 675] width 41 height 18
click at [768, 671] on span "SUBMIT" at bounding box center [754, 669] width 42 height 21
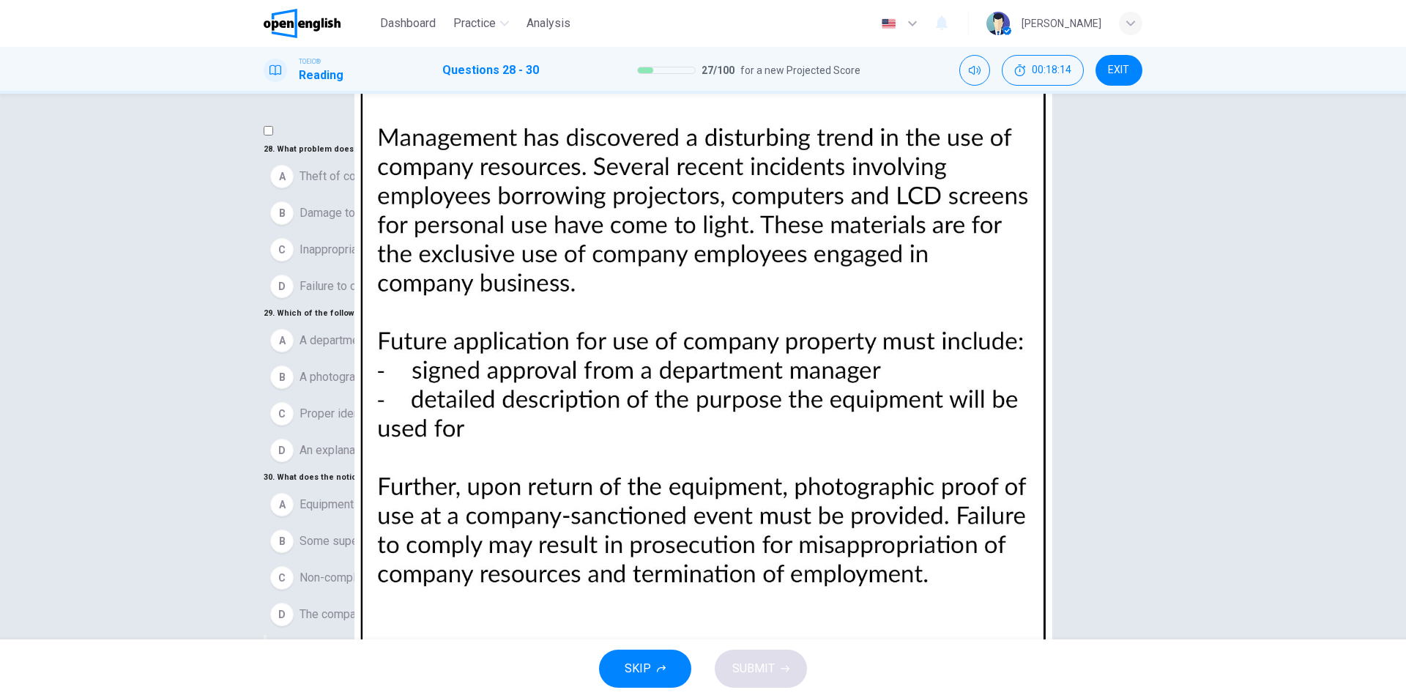
click at [464, 259] on span "Inappropriate use of company property" at bounding box center [399, 250] width 199 height 18
click at [368, 376] on span "A photograph" at bounding box center [334, 367] width 68 height 18
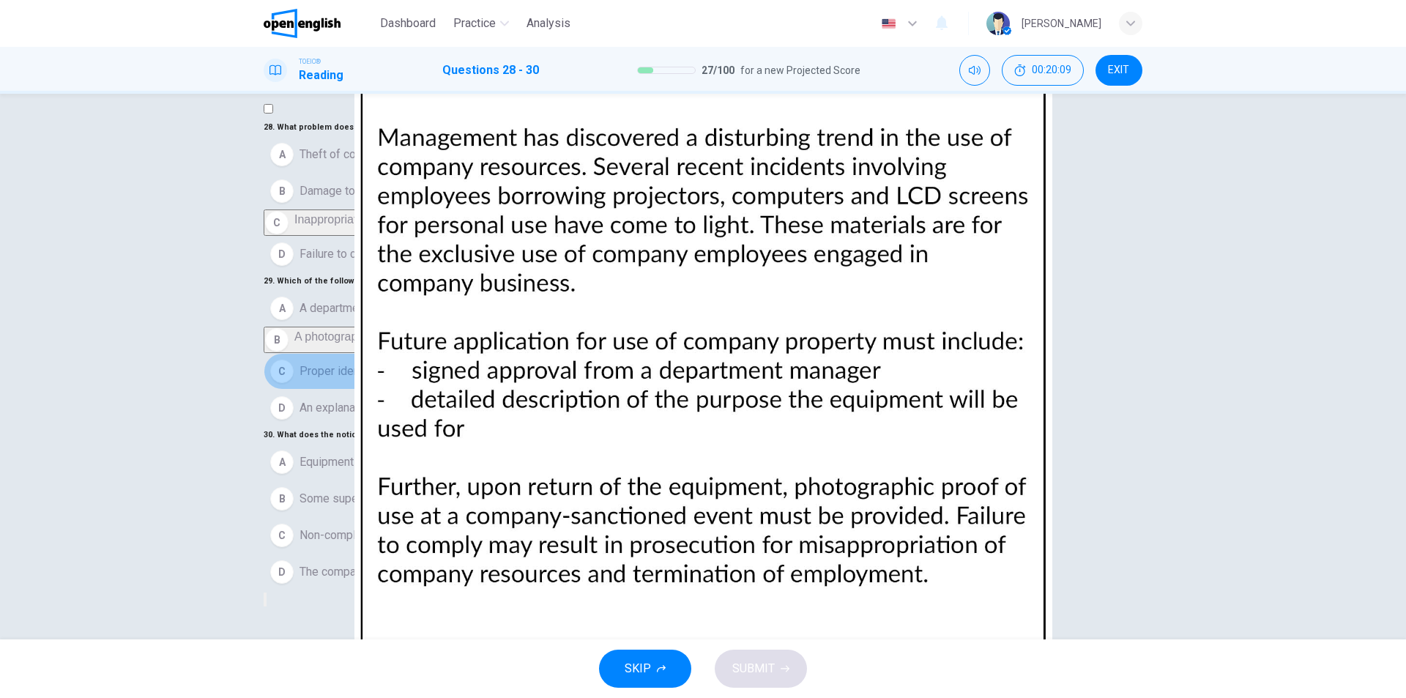
click at [381, 363] on span "Proper identification" at bounding box center [352, 372] width 104 height 18
click at [530, 530] on span "Non-compliant employees face serious consequences" at bounding box center [440, 536] width 281 height 18
click at [755, 676] on span "SUBMIT" at bounding box center [754, 669] width 42 height 21
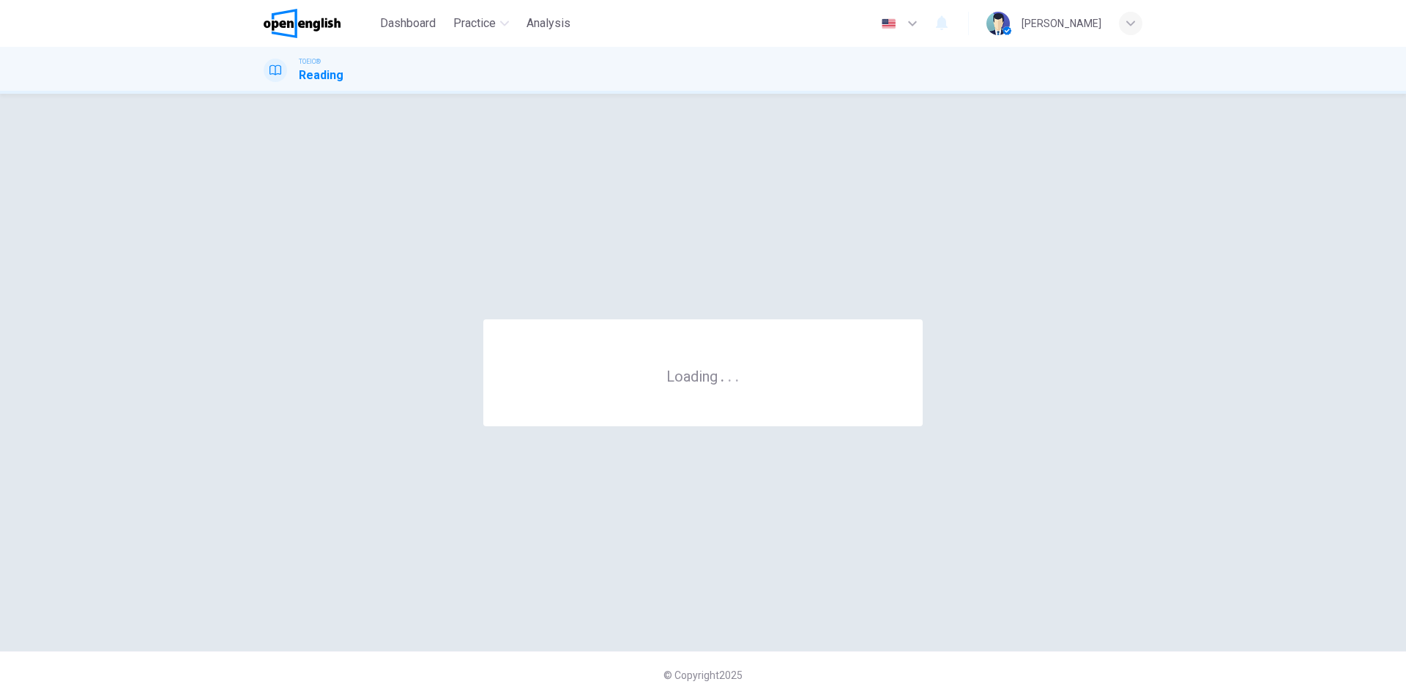
scroll to position [0, 0]
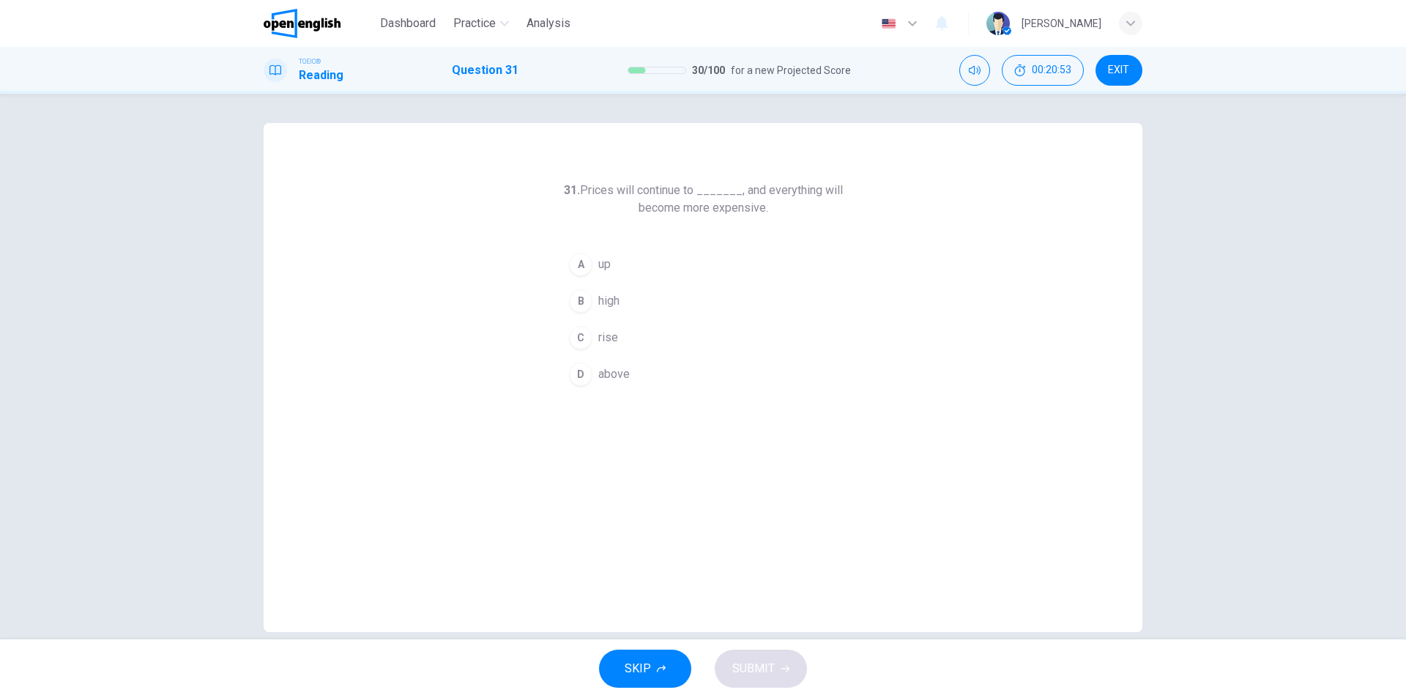
click at [607, 341] on span "rise" at bounding box center [608, 338] width 20 height 18
click at [768, 667] on span "SUBMIT" at bounding box center [754, 669] width 42 height 21
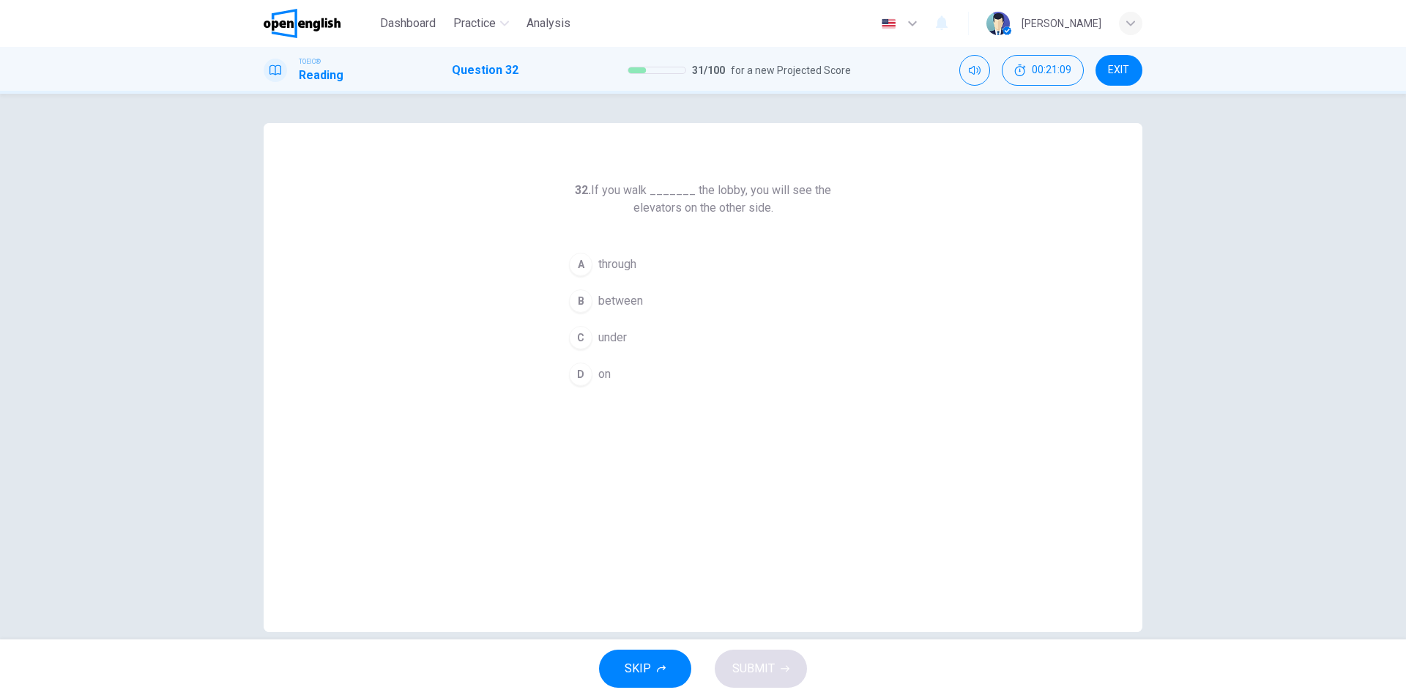
click at [627, 262] on span "through" at bounding box center [617, 265] width 38 height 18
click at [788, 672] on icon "button" at bounding box center [785, 668] width 9 height 9
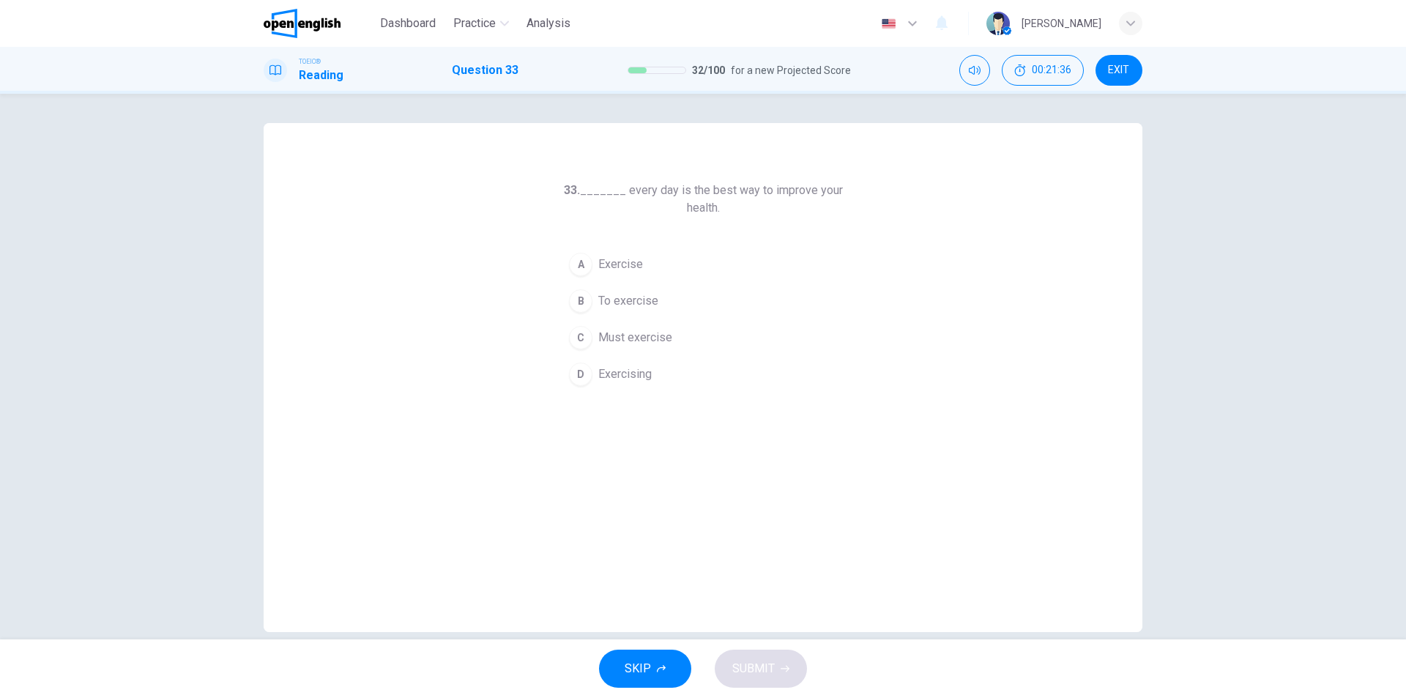
click at [635, 379] on span "Exercising" at bounding box center [624, 375] width 53 height 18
drag, startPoint x: 746, startPoint y: 667, endPoint x: 807, endPoint y: 659, distance: 61.2
click at [746, 667] on span "SUBMIT" at bounding box center [754, 669] width 42 height 21
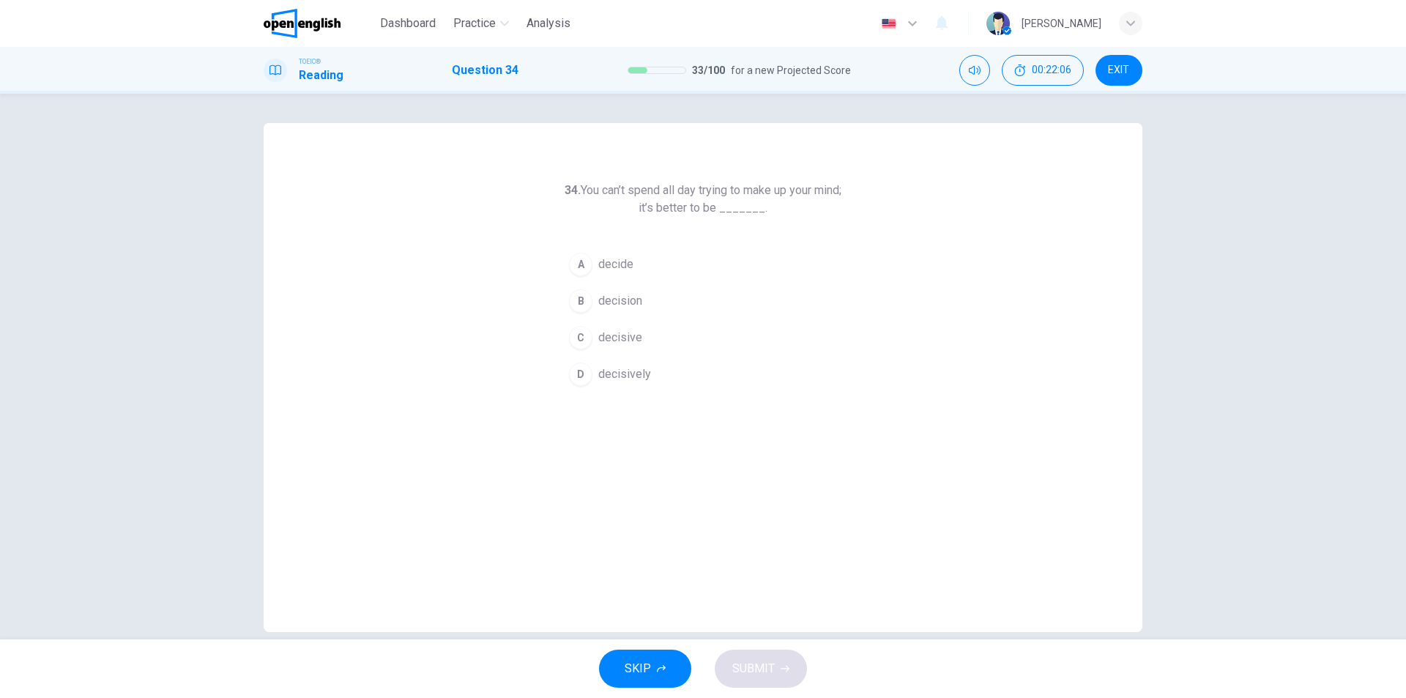
drag, startPoint x: 620, startPoint y: 266, endPoint x: 646, endPoint y: 275, distance: 28.0
click at [620, 264] on span "decide" at bounding box center [615, 265] width 35 height 18
click at [769, 672] on span "SUBMIT" at bounding box center [754, 669] width 42 height 21
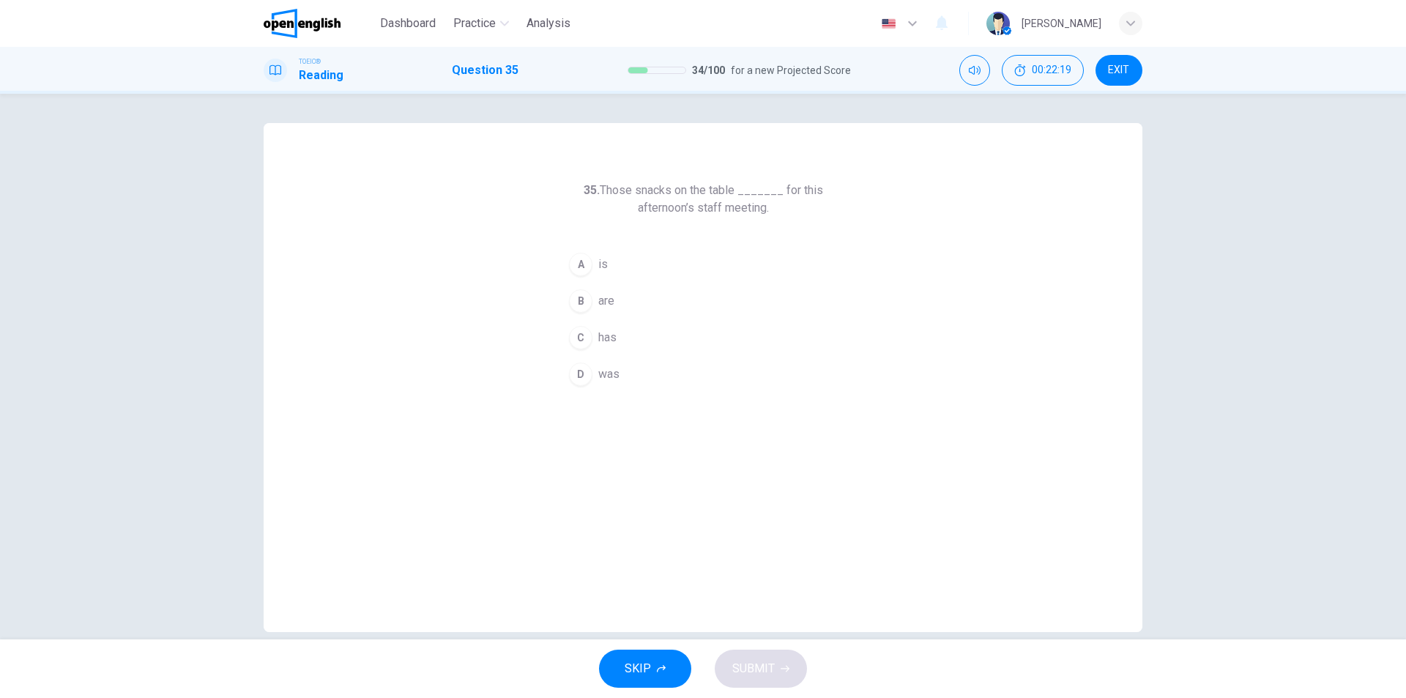
click at [607, 301] on span "are" at bounding box center [606, 301] width 16 height 18
click at [757, 678] on span "SUBMIT" at bounding box center [754, 669] width 42 height 21
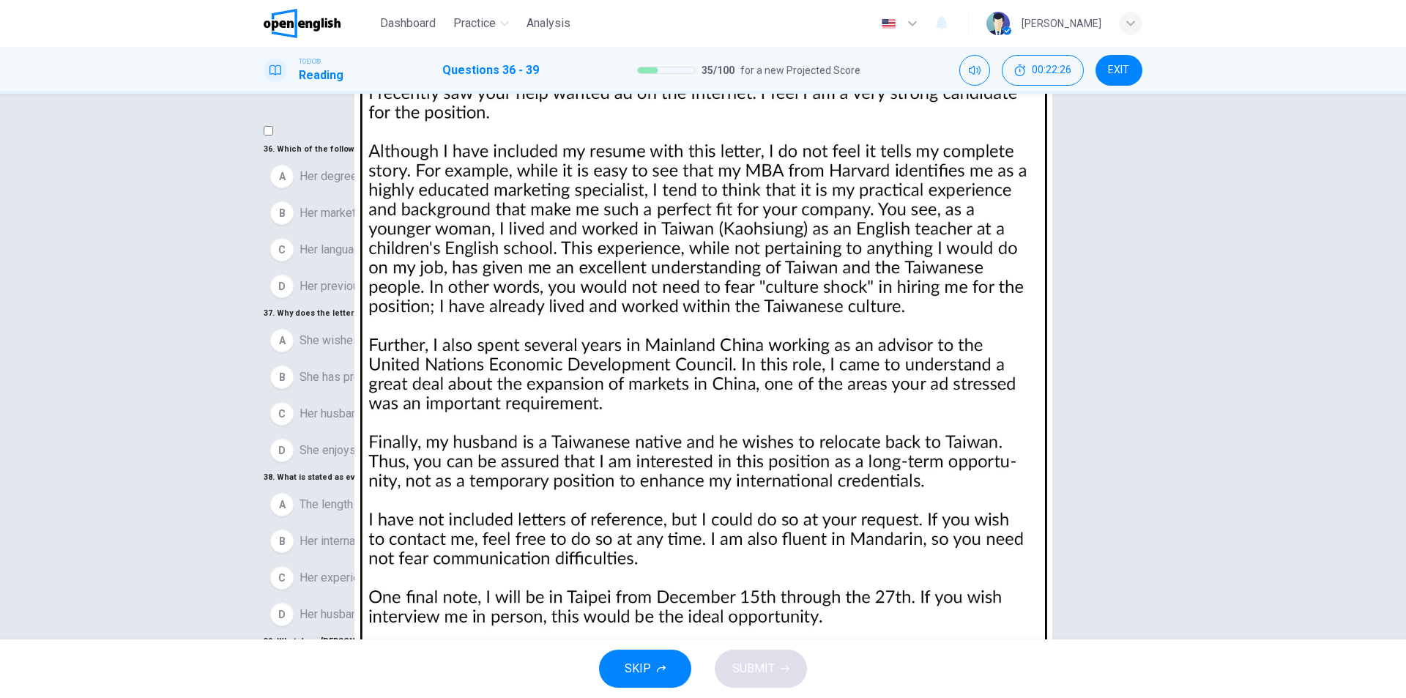
click at [847, 237] on img at bounding box center [703, 349] width 1406 height 698
click at [853, 220] on img at bounding box center [703, 349] width 1406 height 698
click at [945, 325] on img at bounding box center [703, 349] width 1406 height 698
click at [404, 222] on span "Her marketing experience" at bounding box center [366, 213] width 132 height 18
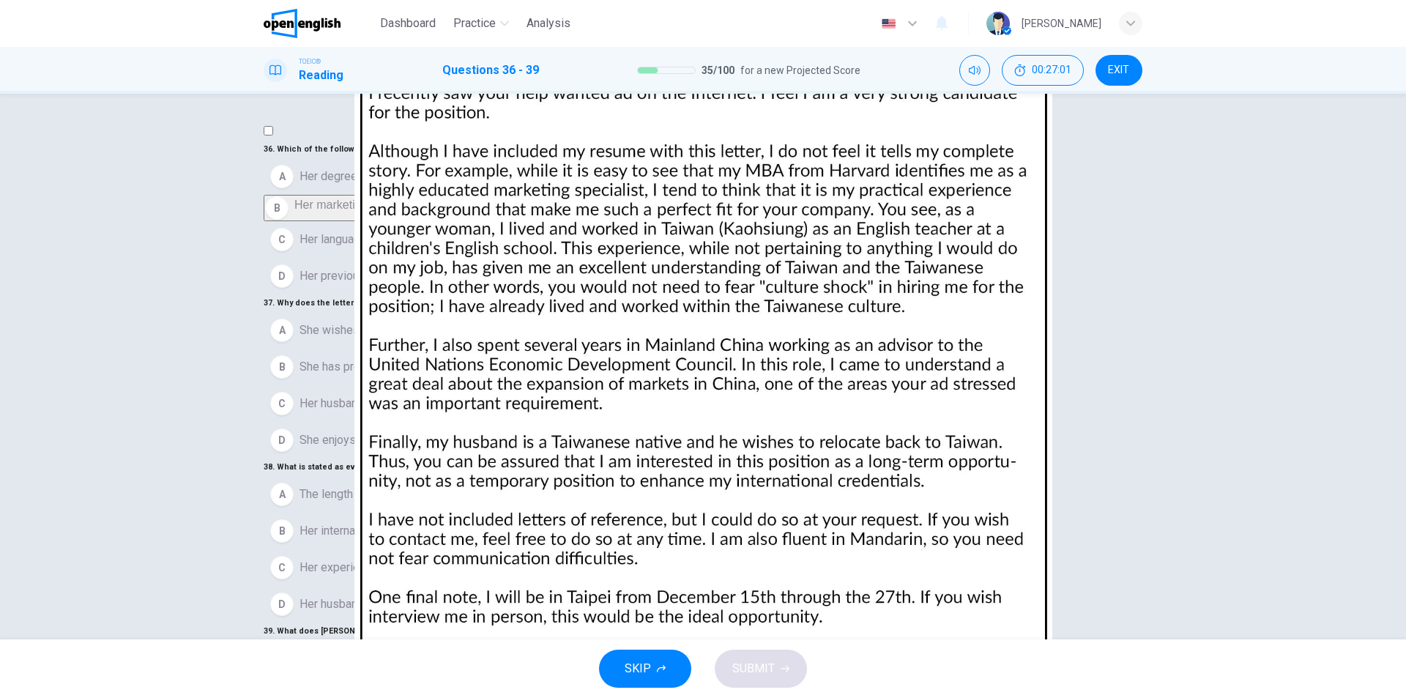
click at [857, 350] on img at bounding box center [703, 349] width 1406 height 698
click at [455, 376] on span "She has previous experience there" at bounding box center [389, 367] width 178 height 18
click at [865, 341] on img at bounding box center [703, 349] width 1406 height 698
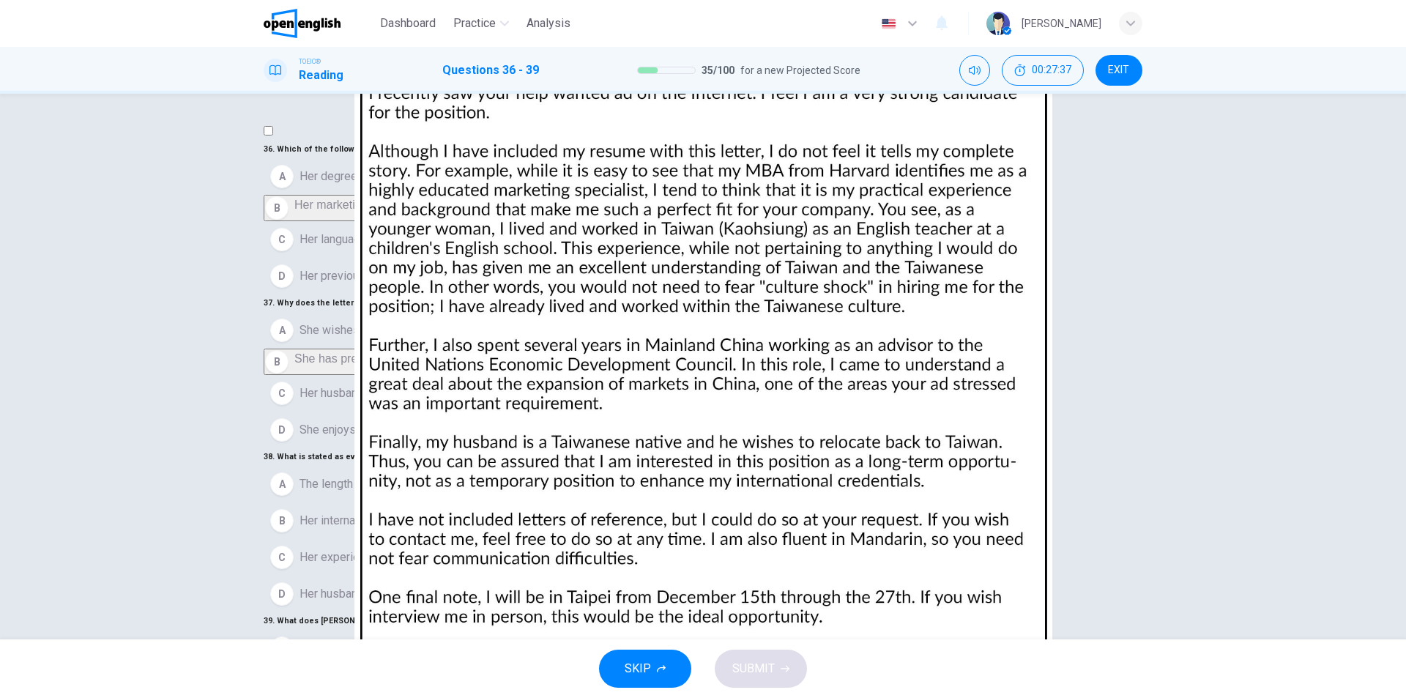
click at [904, 289] on img at bounding box center [703, 349] width 1406 height 698
click at [436, 585] on span "Her husband's future plans" at bounding box center [368, 594] width 136 height 18
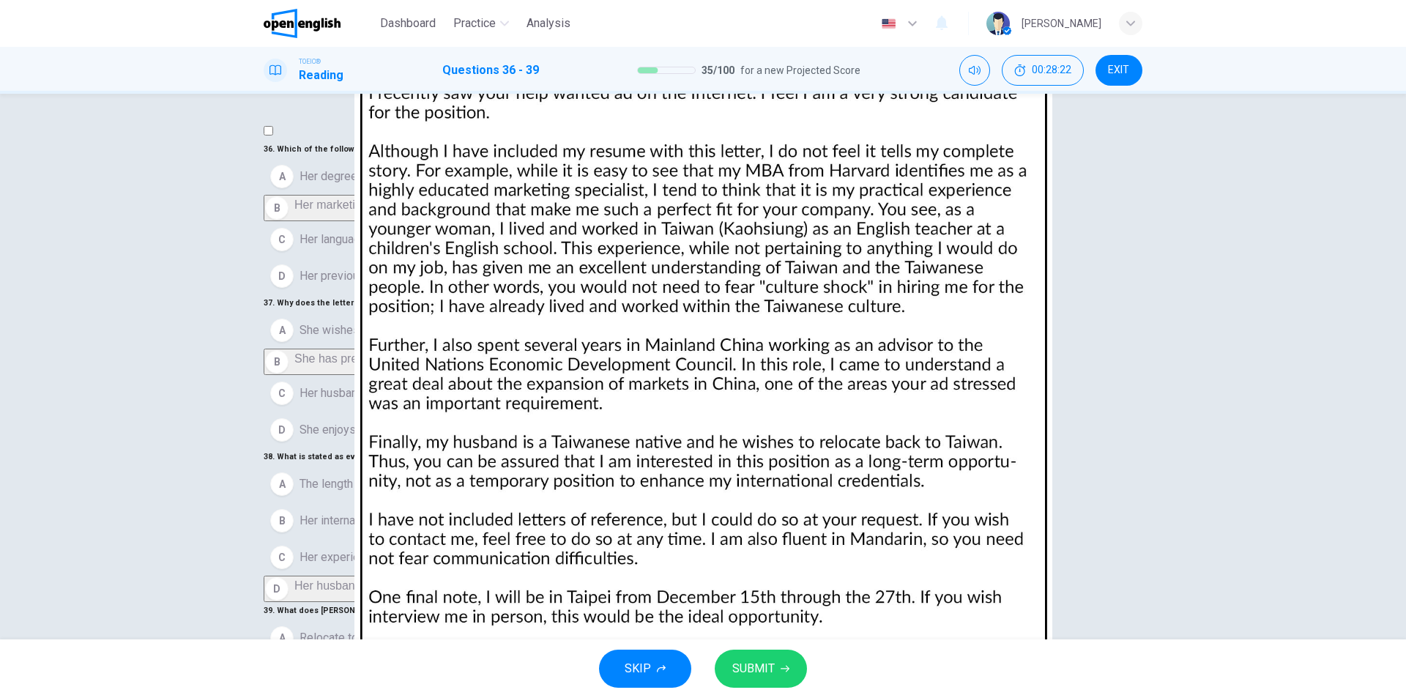
click at [774, 670] on span "SUBMIT" at bounding box center [754, 669] width 42 height 21
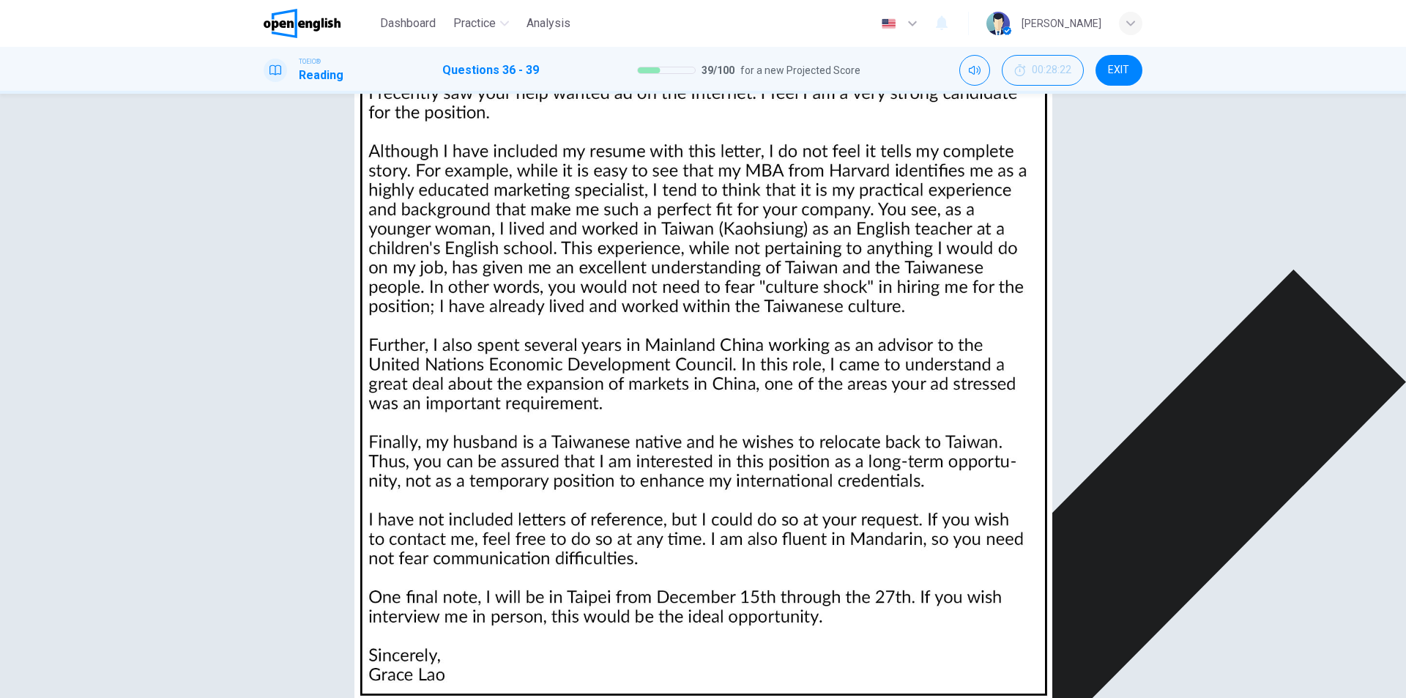
scroll to position [147, 0]
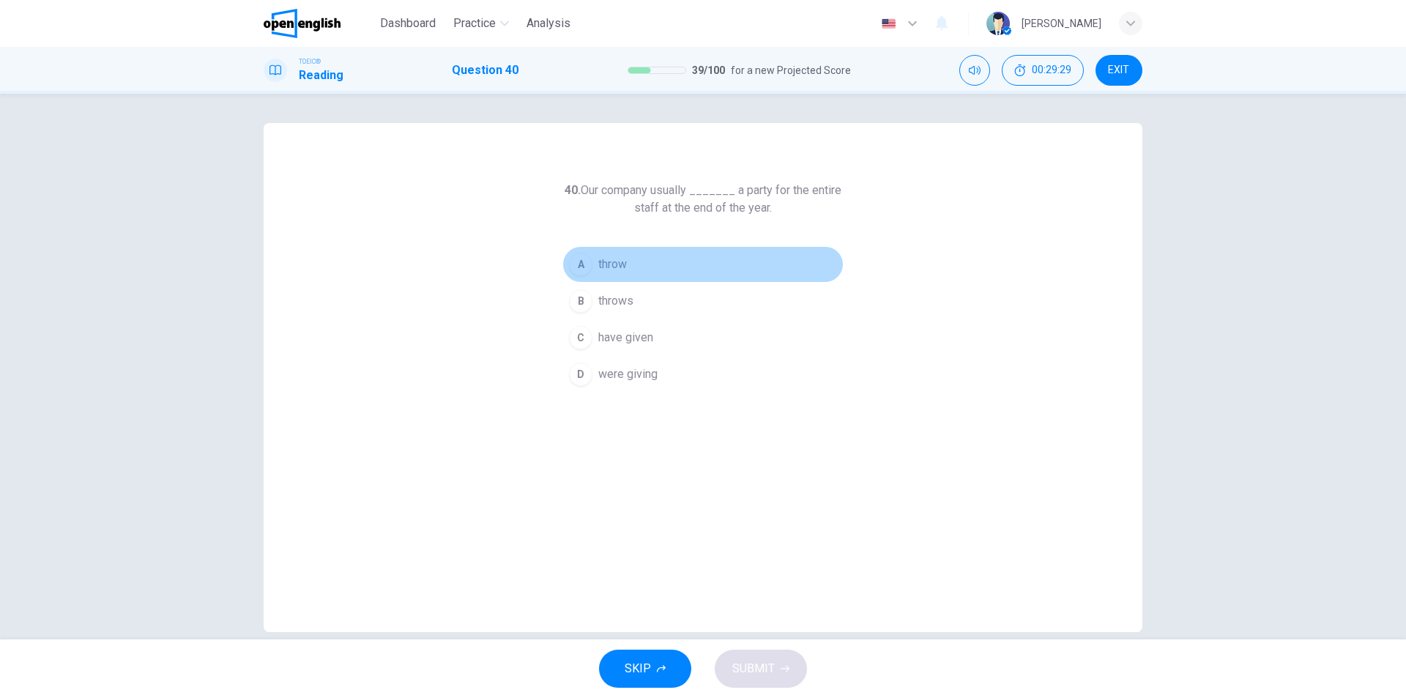
click at [615, 262] on span "throw" at bounding box center [612, 265] width 29 height 18
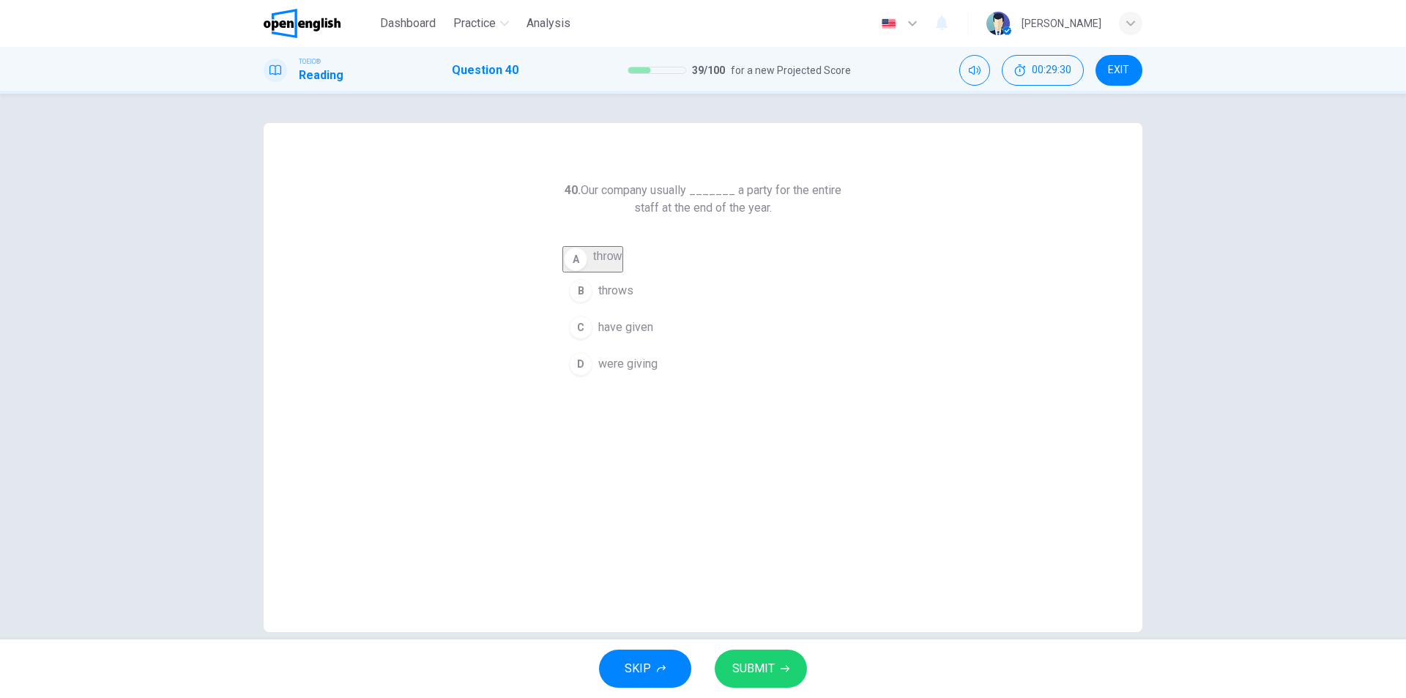
click at [626, 300] on span "throws" at bounding box center [615, 291] width 35 height 18
click at [752, 670] on span "SUBMIT" at bounding box center [754, 669] width 42 height 21
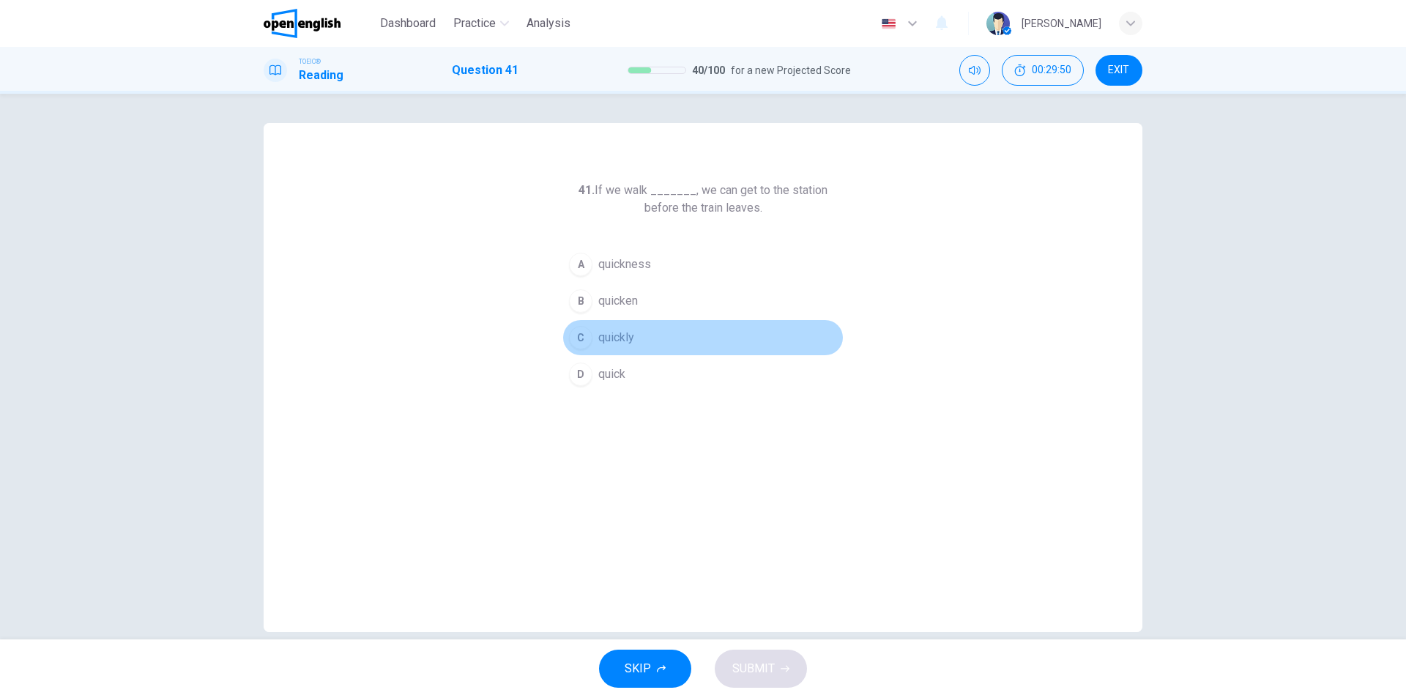
click at [626, 338] on span "quickly" at bounding box center [616, 338] width 36 height 18
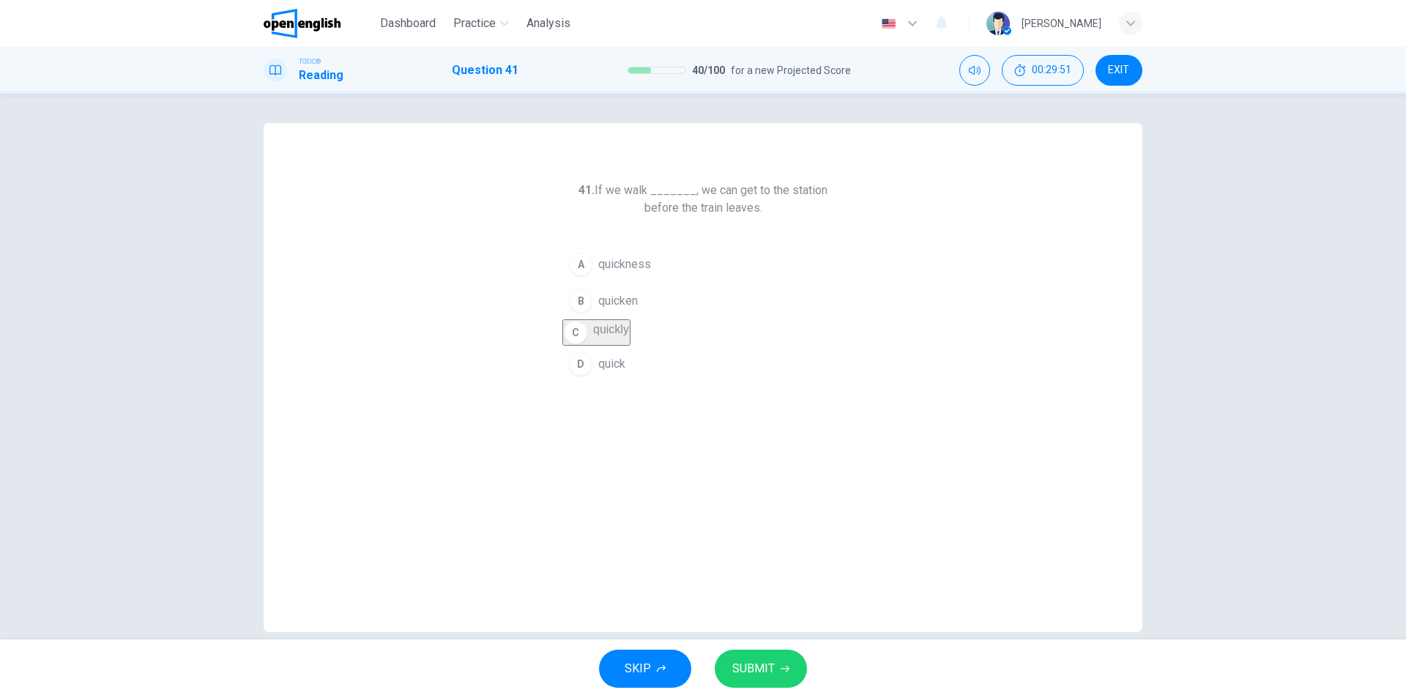
click at [756, 672] on span "SUBMIT" at bounding box center [754, 669] width 42 height 21
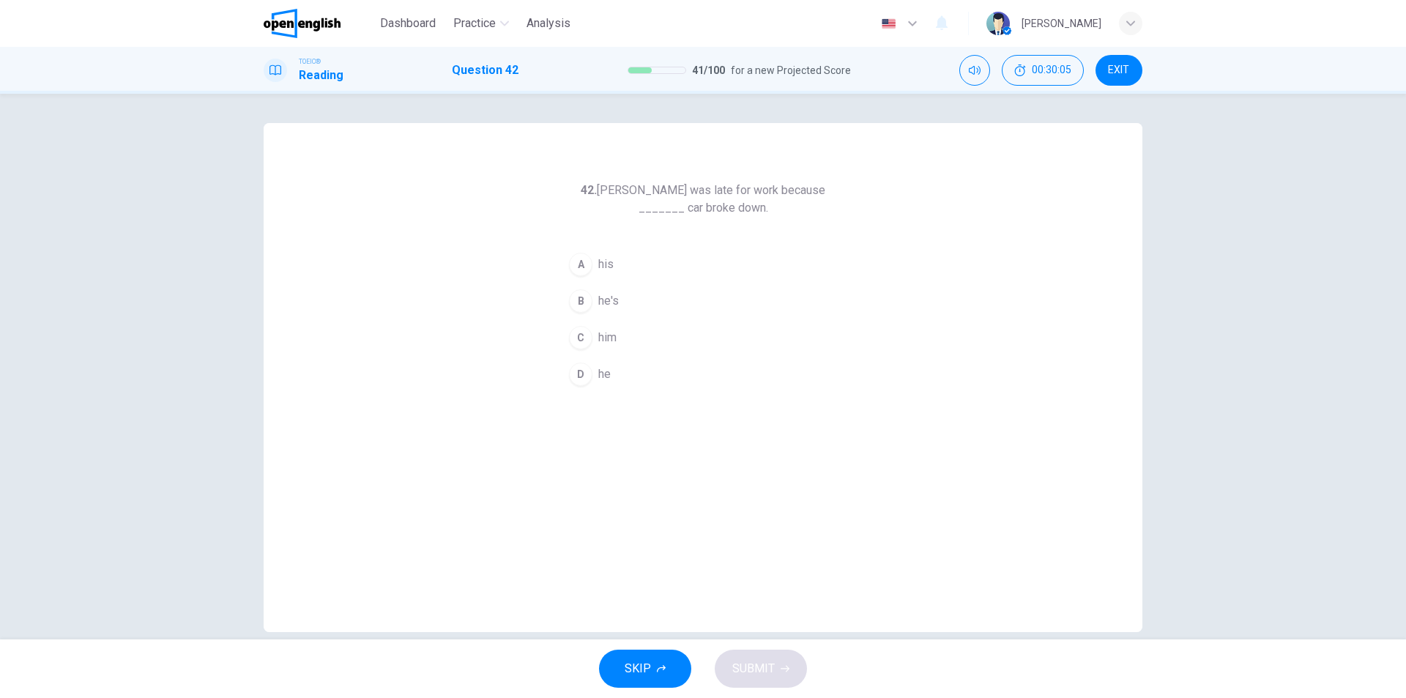
click at [607, 267] on span "his" at bounding box center [605, 265] width 15 height 18
click at [765, 672] on span "SUBMIT" at bounding box center [754, 669] width 42 height 21
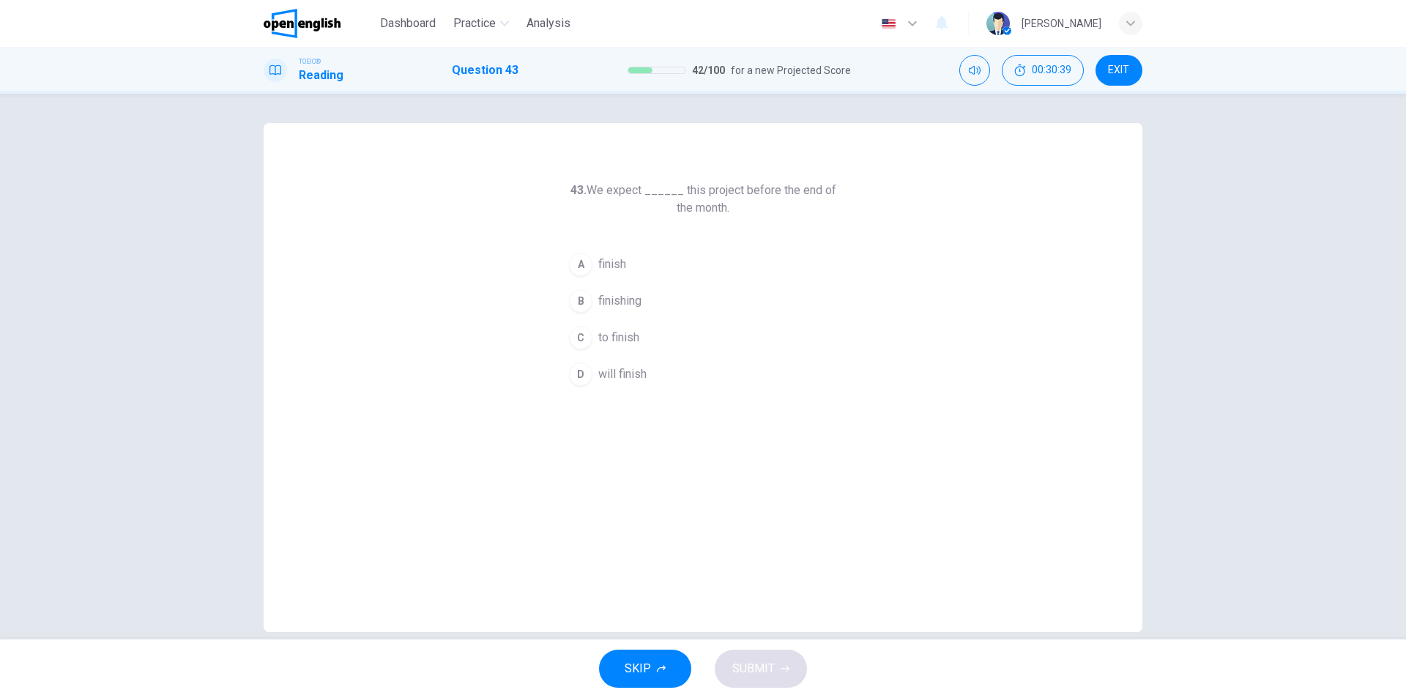
click at [610, 336] on span "to finish" at bounding box center [618, 338] width 41 height 18
click at [760, 668] on span "SUBMIT" at bounding box center [754, 669] width 42 height 21
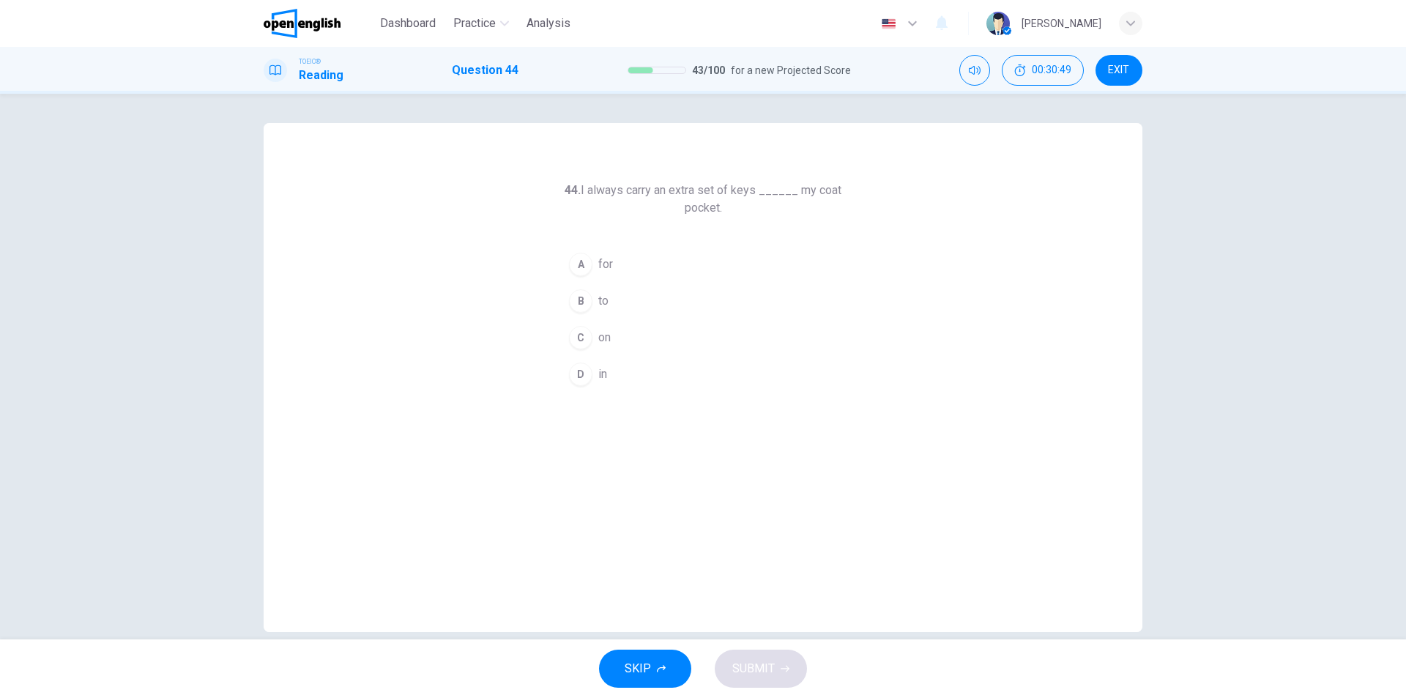
click at [603, 344] on span "on" at bounding box center [604, 338] width 12 height 18
click at [763, 666] on span "SUBMIT" at bounding box center [754, 669] width 42 height 21
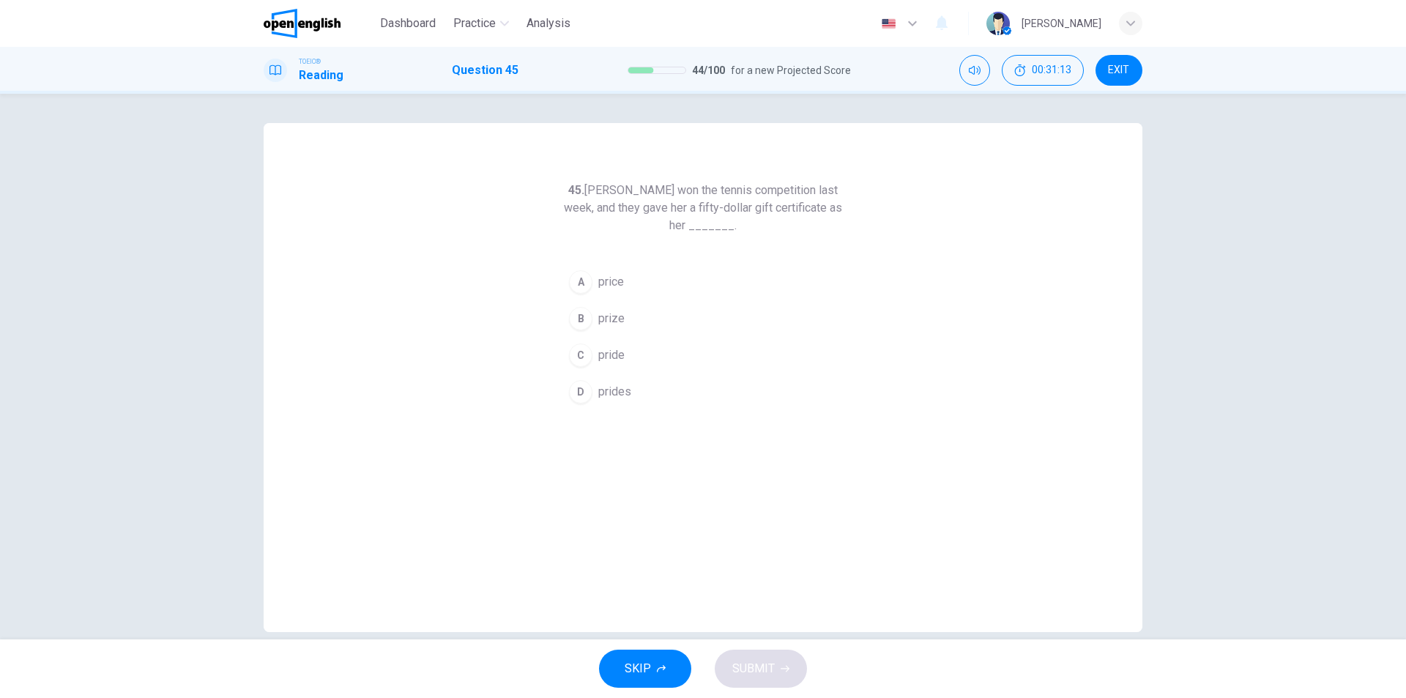
click at [600, 319] on span "prize" at bounding box center [611, 319] width 26 height 18
click at [746, 670] on span "SUBMIT" at bounding box center [754, 669] width 42 height 21
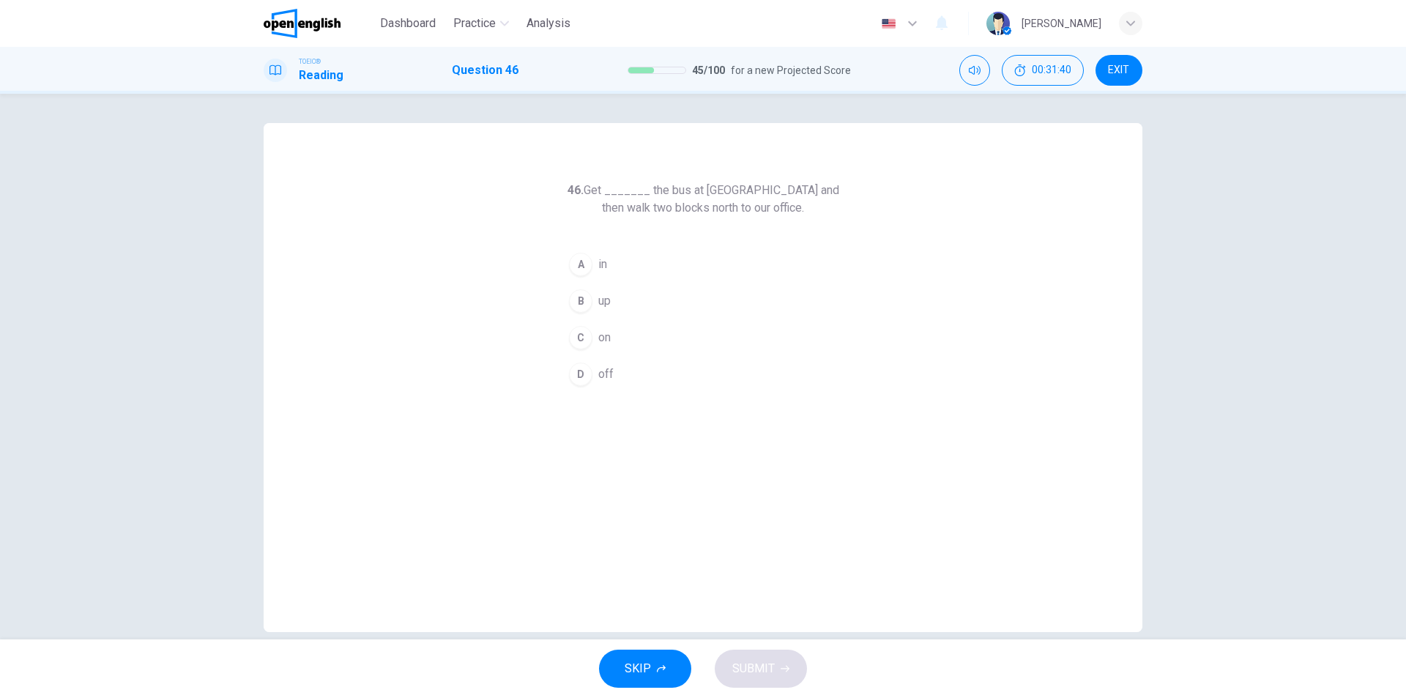
click at [611, 267] on button "A in" at bounding box center [703, 264] width 281 height 37
click at [751, 674] on span "SUBMIT" at bounding box center [754, 669] width 42 height 21
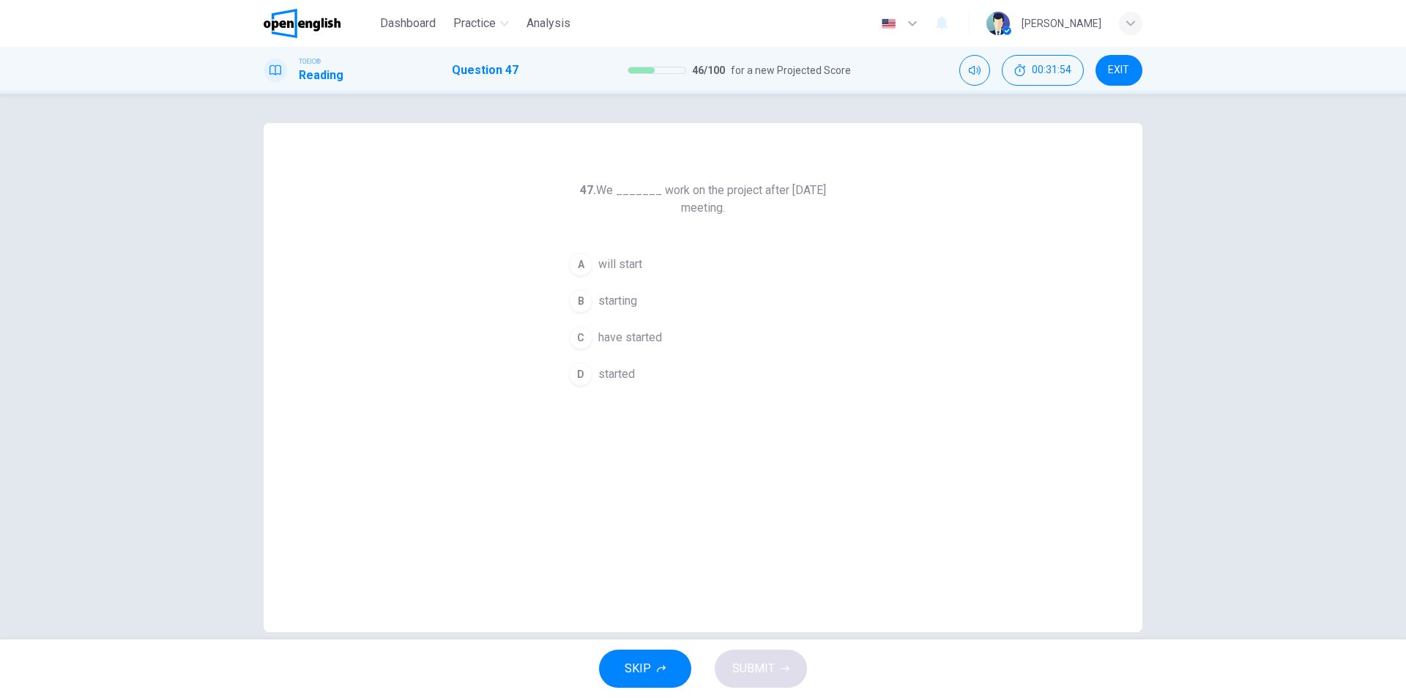
drag, startPoint x: 637, startPoint y: 267, endPoint x: 752, endPoint y: 313, distance: 123.6
click at [746, 312] on div "A will start B starting C have started D started" at bounding box center [703, 319] width 281 height 147
click at [626, 268] on span "will start" at bounding box center [620, 265] width 44 height 18
click at [763, 653] on button "SUBMIT" at bounding box center [761, 669] width 92 height 38
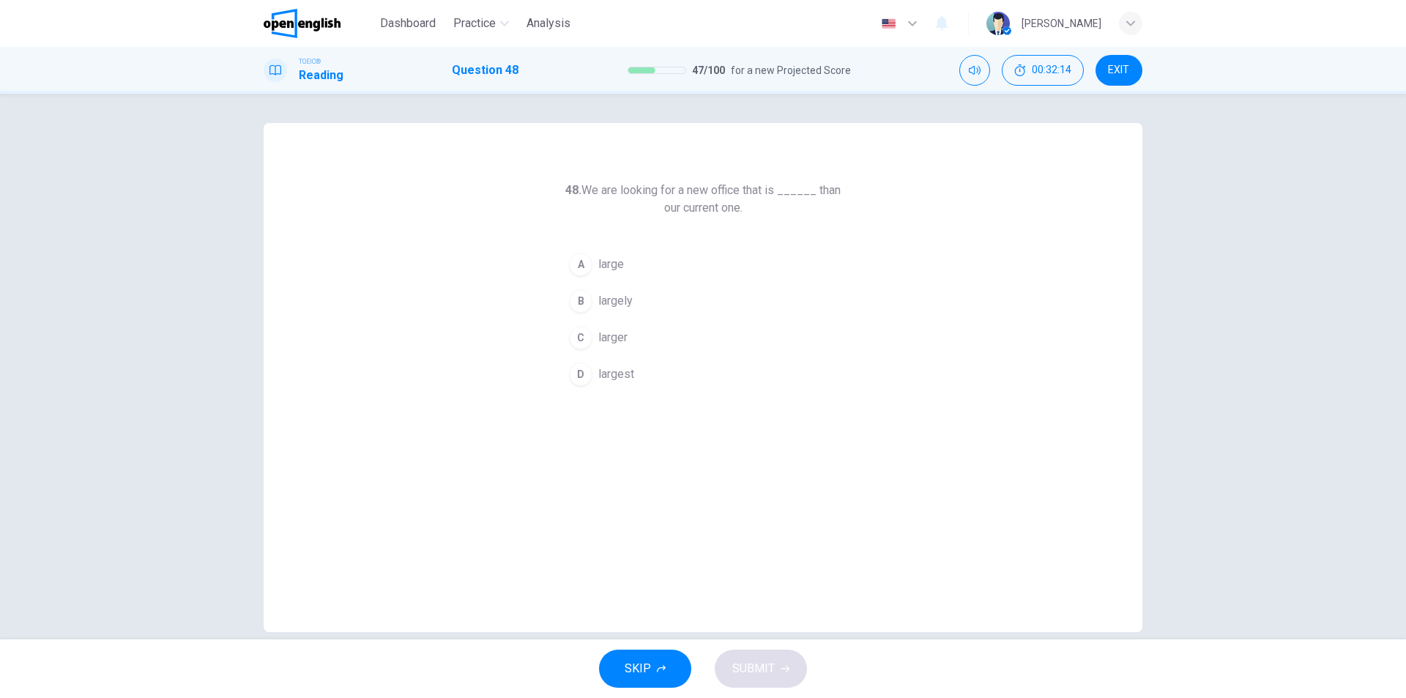
click at [615, 333] on span "larger" at bounding box center [612, 338] width 29 height 18
click at [753, 682] on button "SUBMIT" at bounding box center [761, 669] width 92 height 38
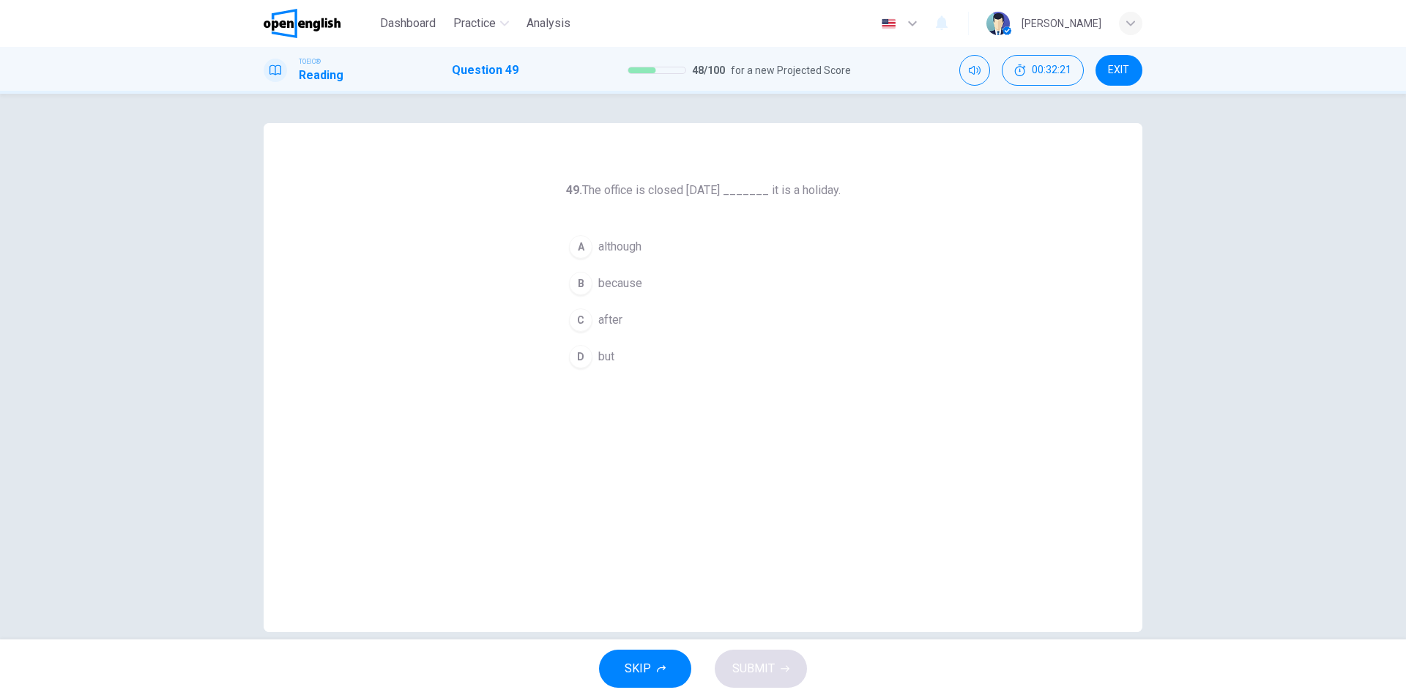
click at [631, 284] on span "because" at bounding box center [620, 284] width 44 height 18
click at [763, 666] on span "SUBMIT" at bounding box center [754, 669] width 42 height 21
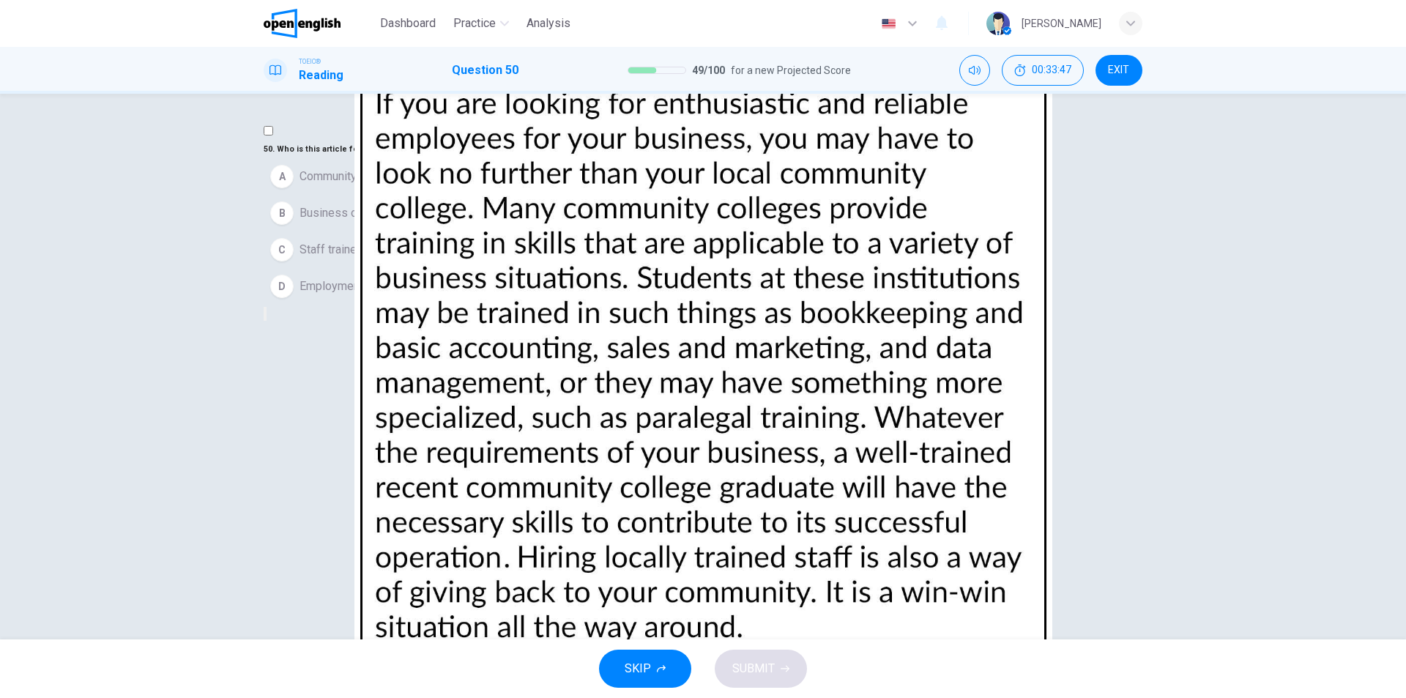
click at [384, 295] on span "Employment agencies" at bounding box center [357, 287] width 114 height 18
click at [756, 672] on span "SUBMIT" at bounding box center [754, 669] width 42 height 21
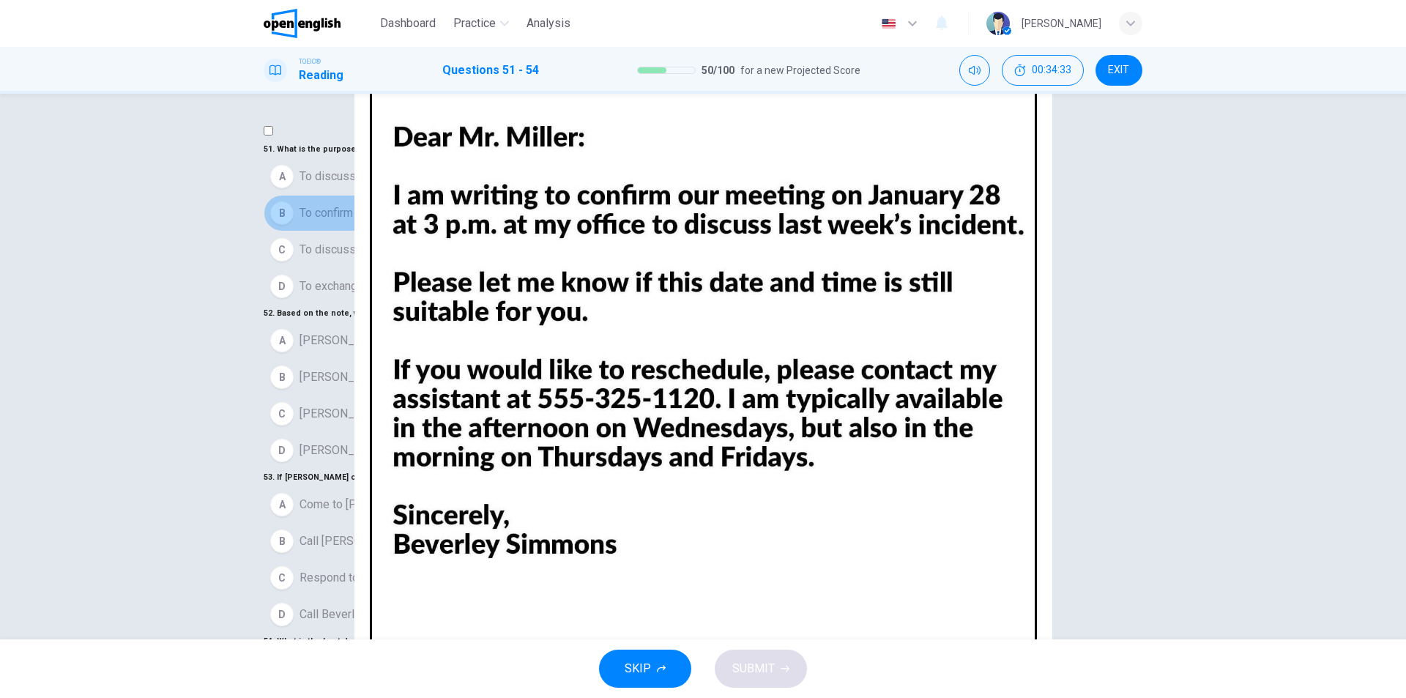
click at [508, 222] on span "To confirm a meeting that was previously set" at bounding box center [414, 213] width 229 height 18
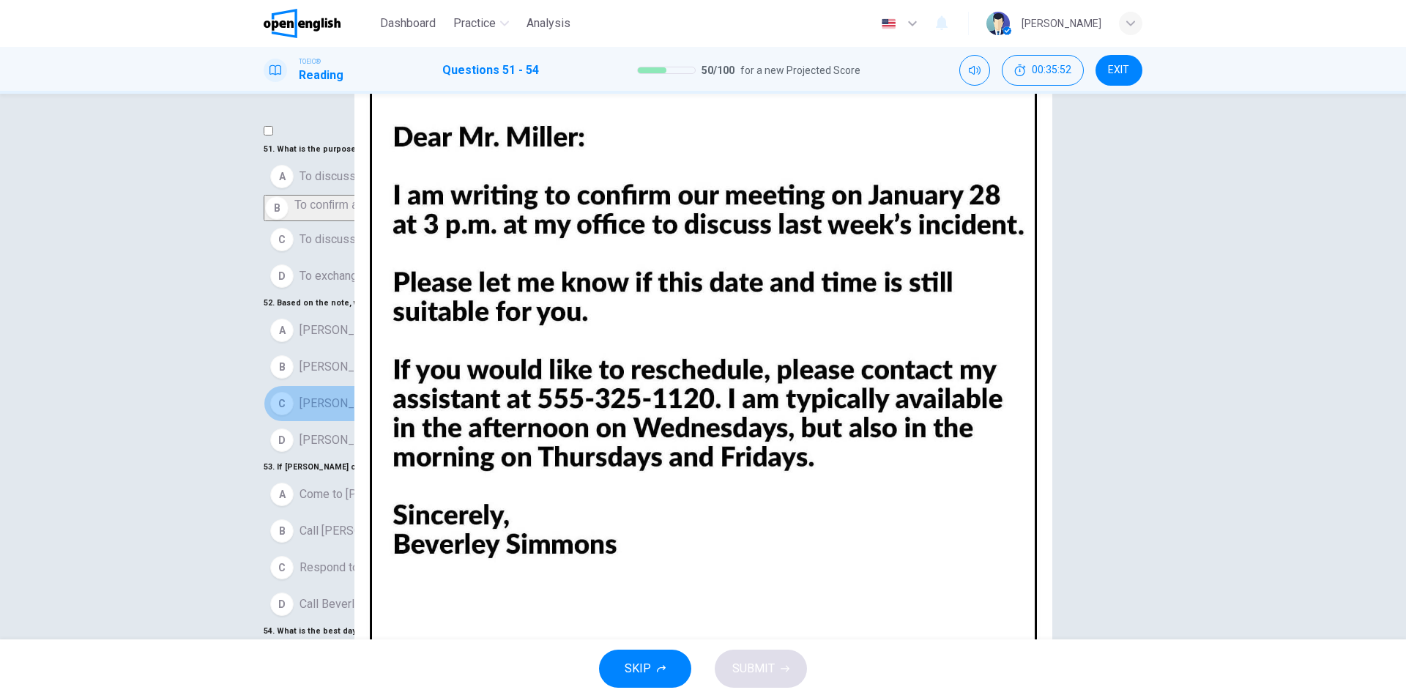
click at [390, 395] on span "[PERSON_NAME] boss" at bounding box center [359, 404] width 119 height 18
click at [381, 512] on span "Call [PERSON_NAME]'s assistant" at bounding box center [385, 521] width 171 height 18
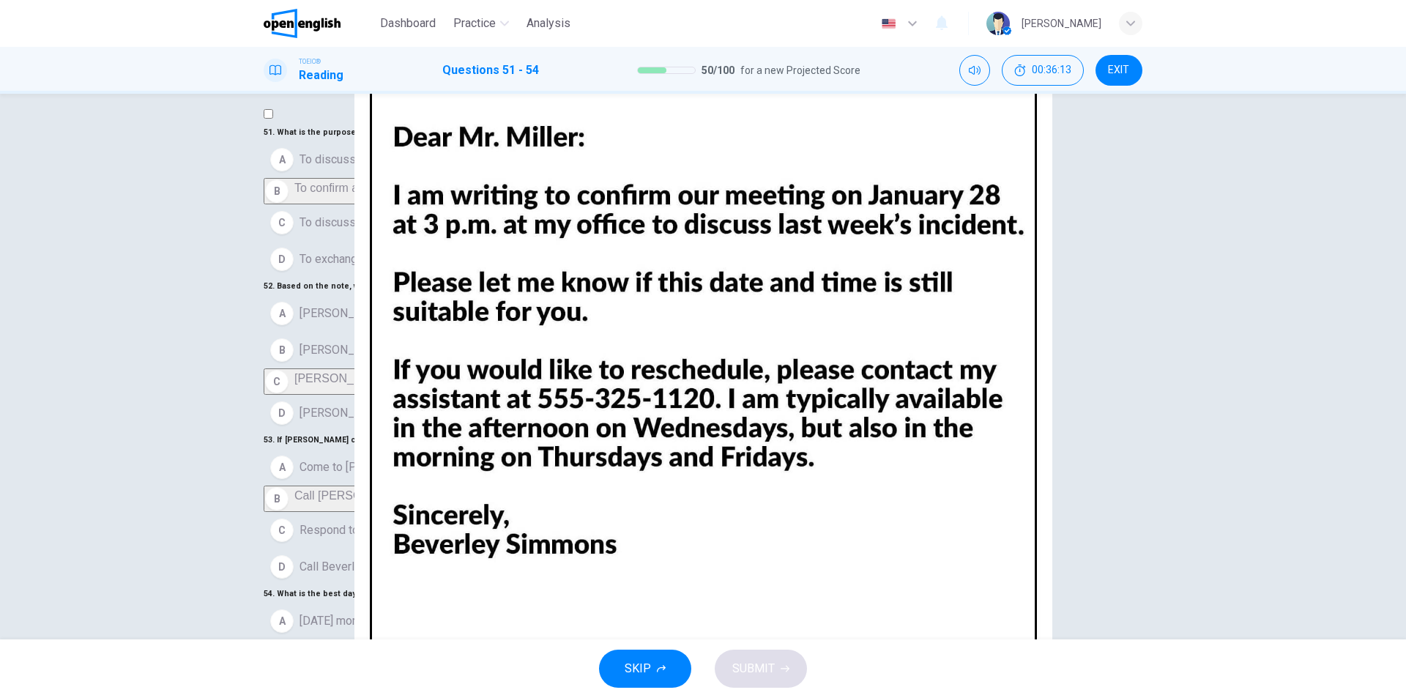
scroll to position [22, 0]
click at [385, 681] on span "[DATE] afternoon" at bounding box center [343, 690] width 86 height 18
click at [767, 672] on span "SUBMIT" at bounding box center [754, 669] width 42 height 21
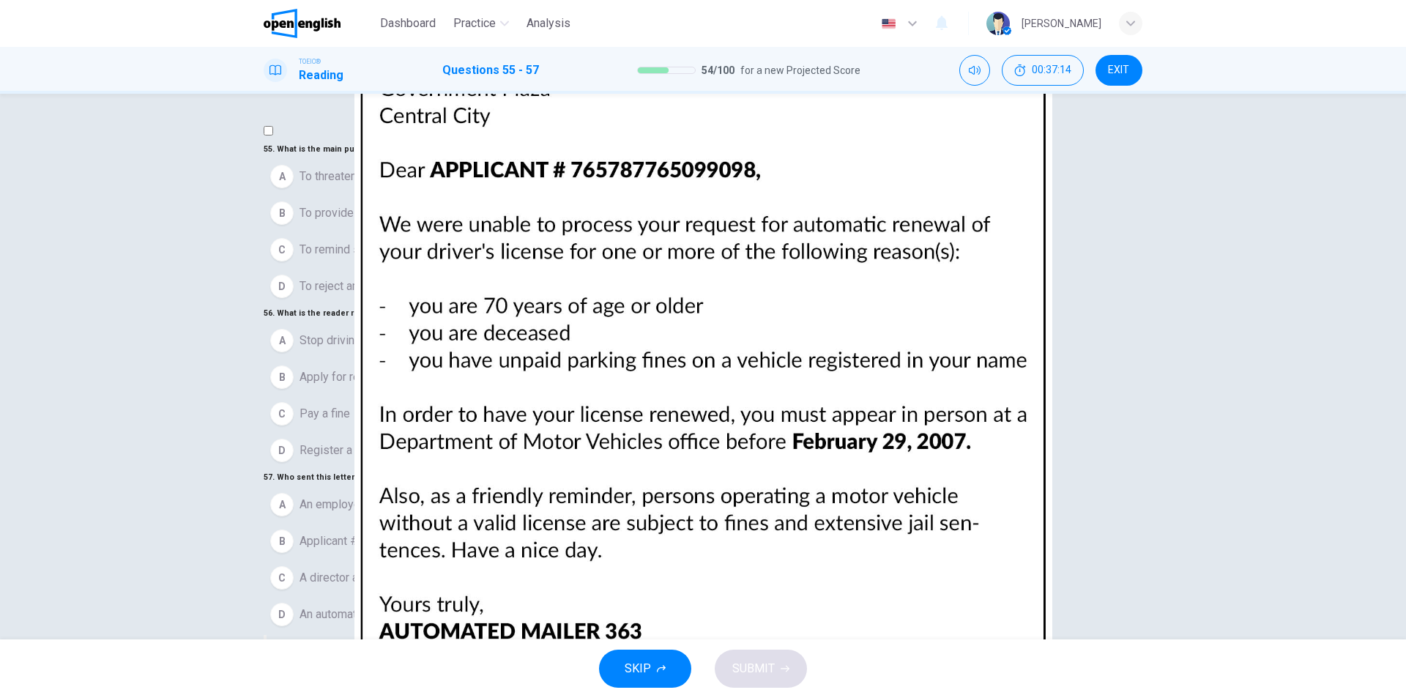
click at [1124, 78] on button "EXIT" at bounding box center [1119, 70] width 47 height 31
